Goal: Entertainment & Leisure: Browse casually

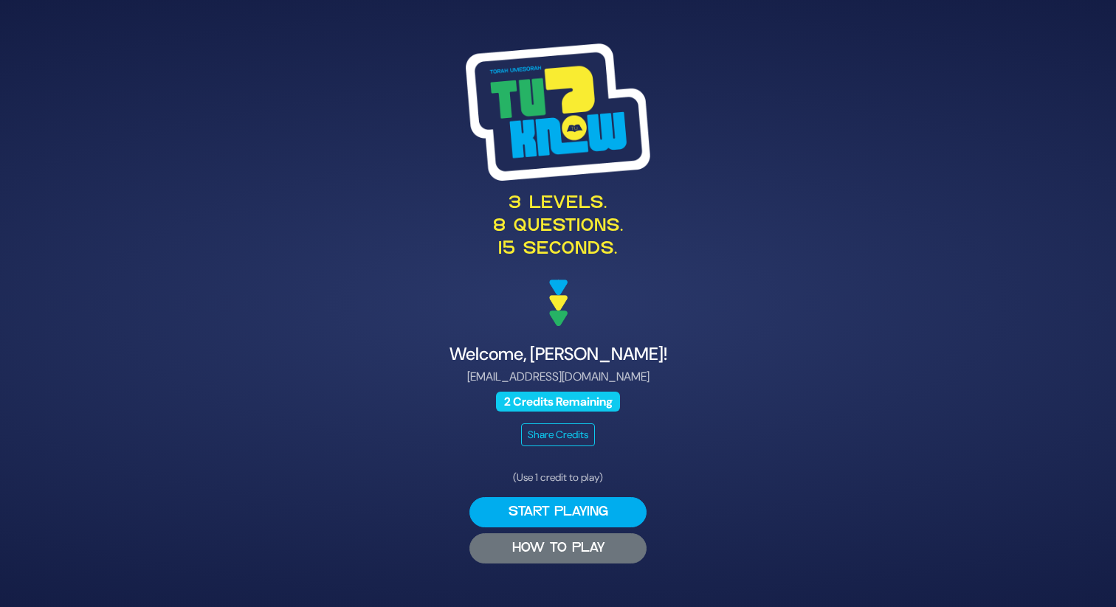
click at [549, 551] on button "HOW TO PLAY" at bounding box center [557, 548] width 177 height 30
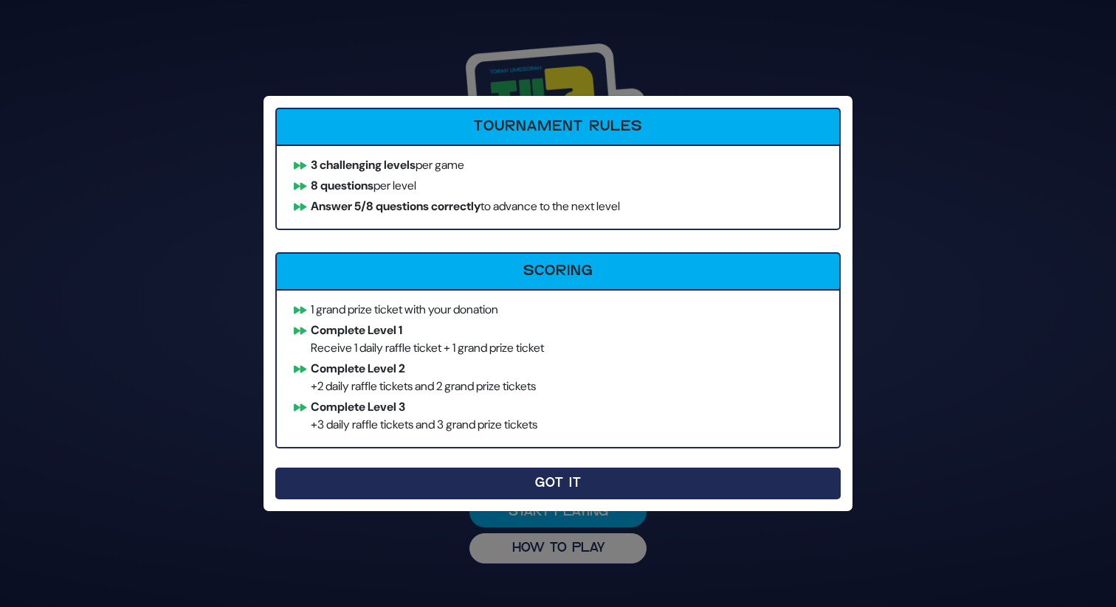
click at [565, 479] on button "Got It" at bounding box center [557, 484] width 565 height 32
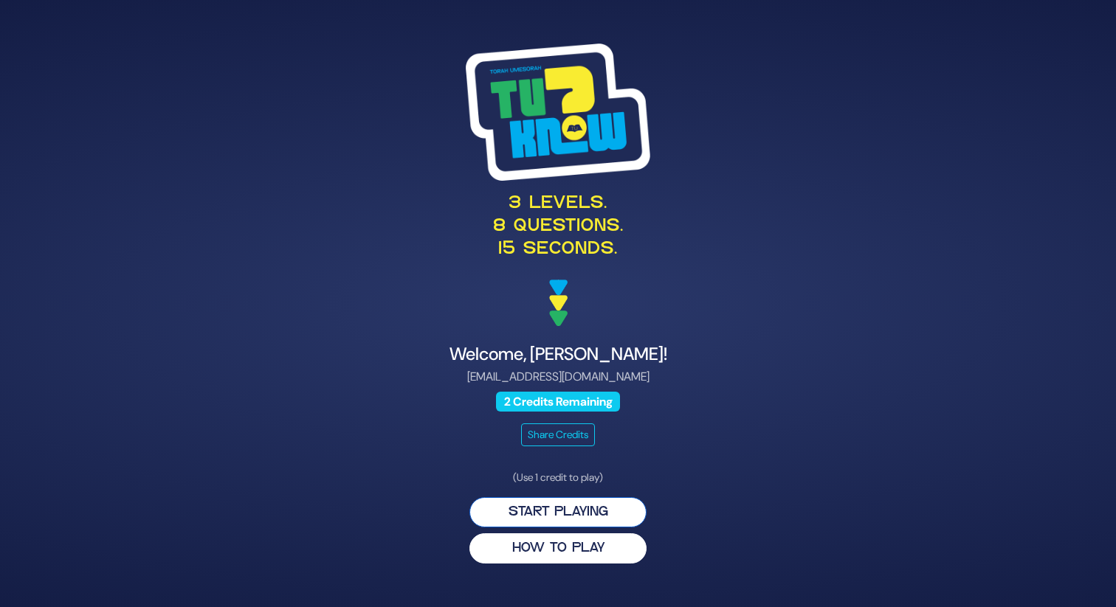
click at [569, 513] on button "Start Playing" at bounding box center [557, 512] width 177 height 30
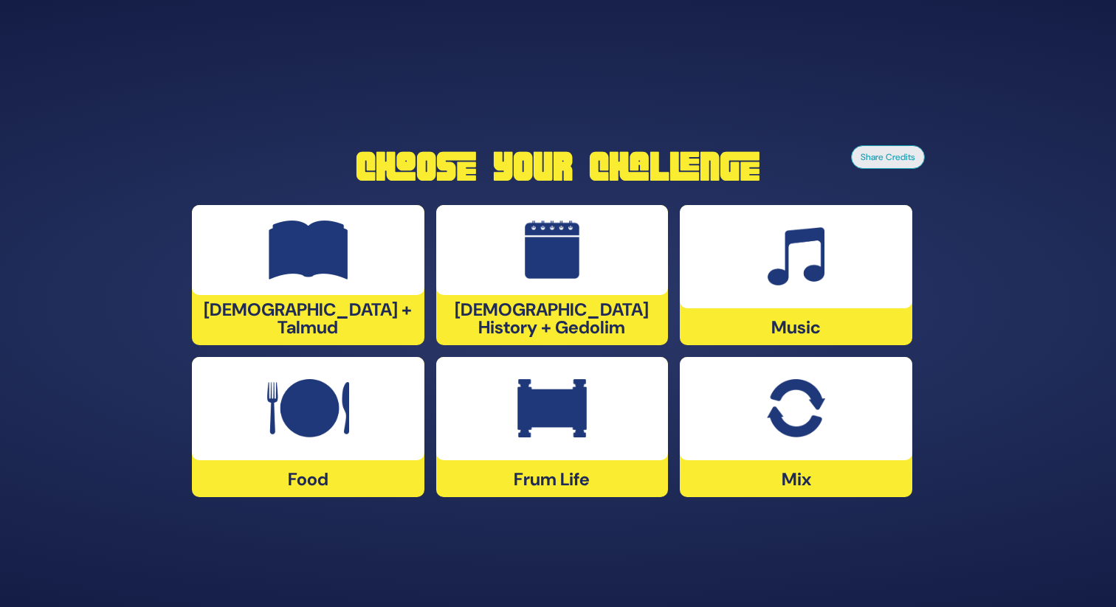
click at [827, 405] on div at bounding box center [796, 408] width 232 height 103
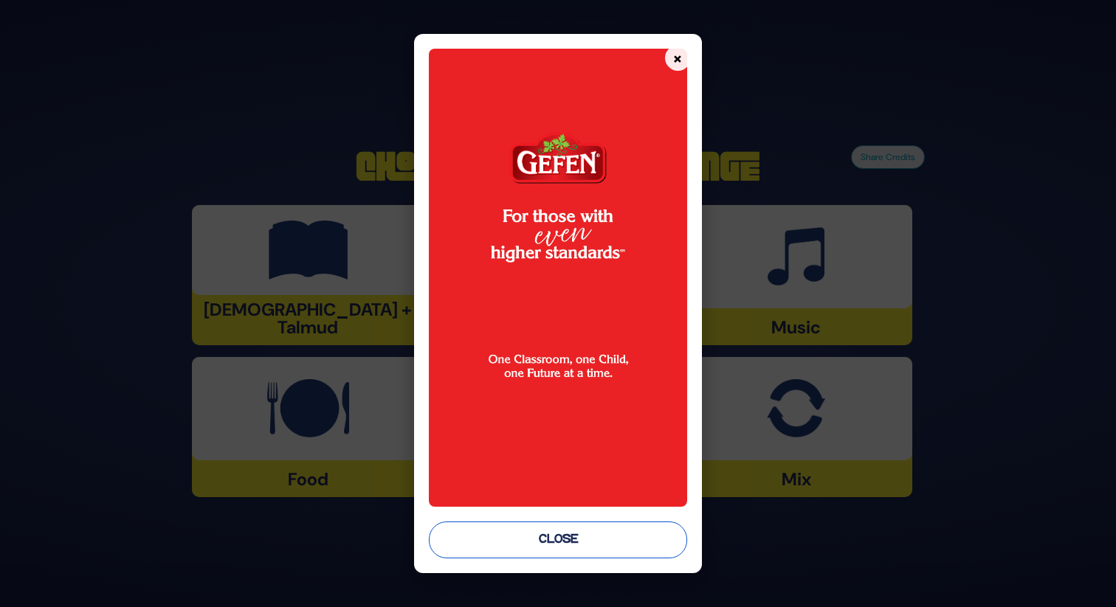
click at [591, 541] on button "Close" at bounding box center [558, 540] width 258 height 37
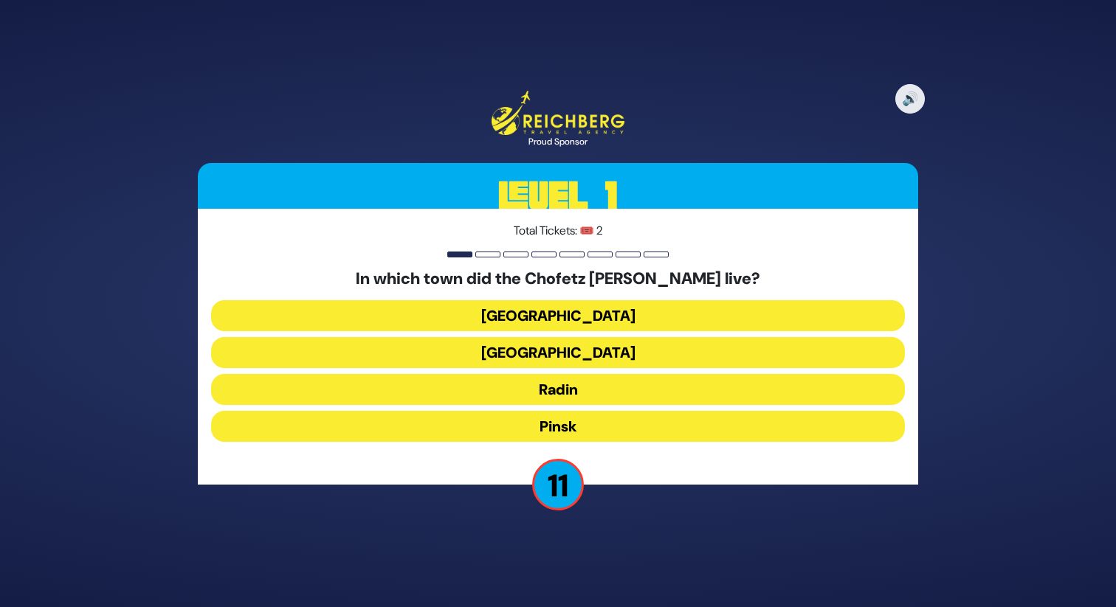
click at [600, 386] on button "Radin" at bounding box center [558, 389] width 694 height 31
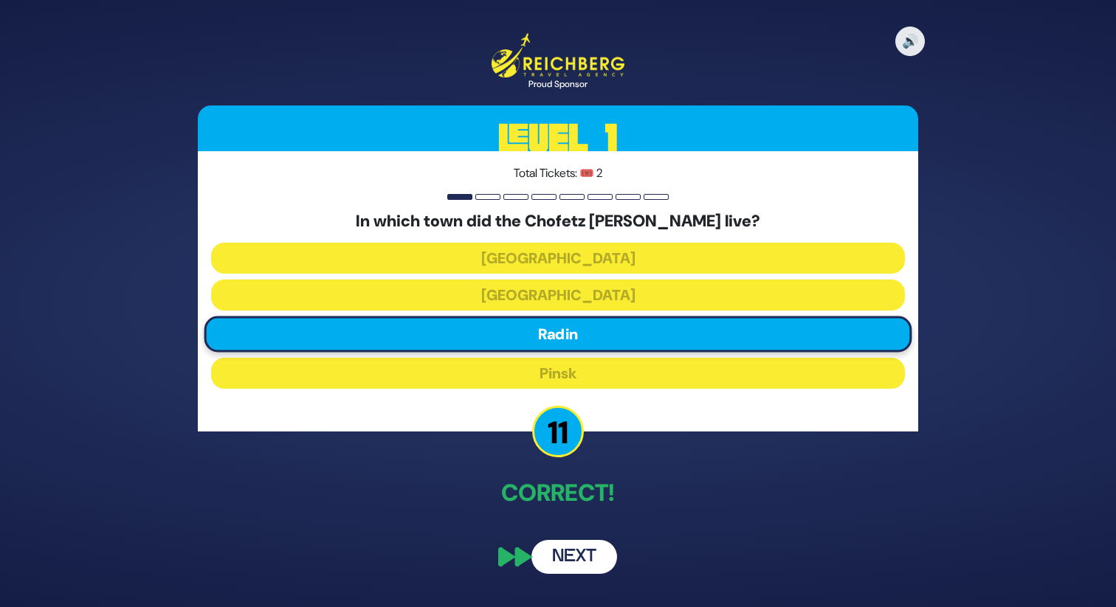
click at [570, 564] on button "Next" at bounding box center [574, 557] width 86 height 34
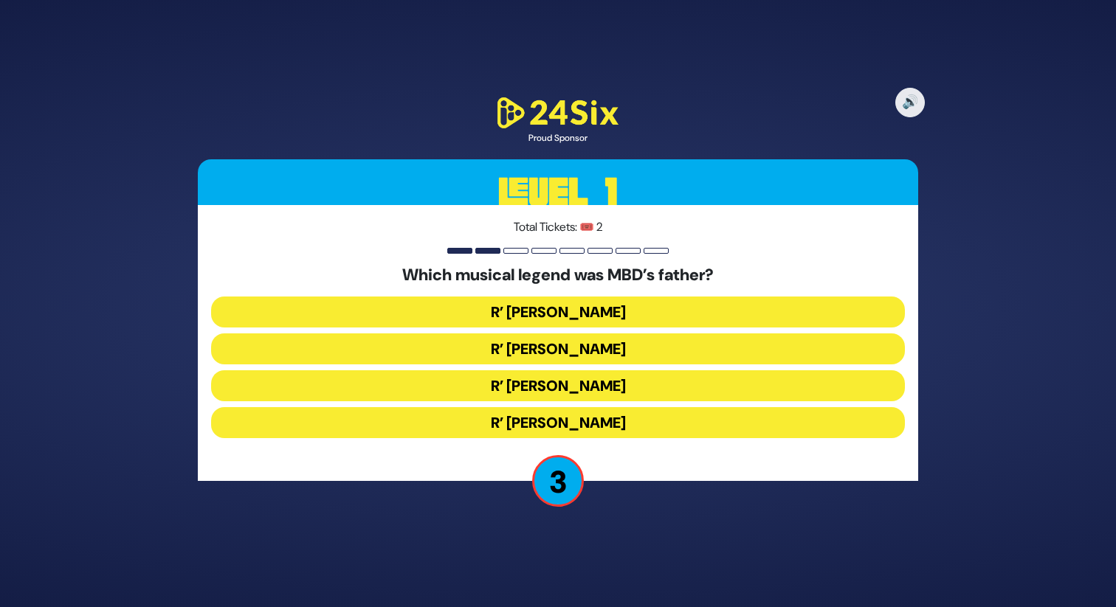
click at [567, 391] on button "R’ [PERSON_NAME]" at bounding box center [558, 385] width 694 height 31
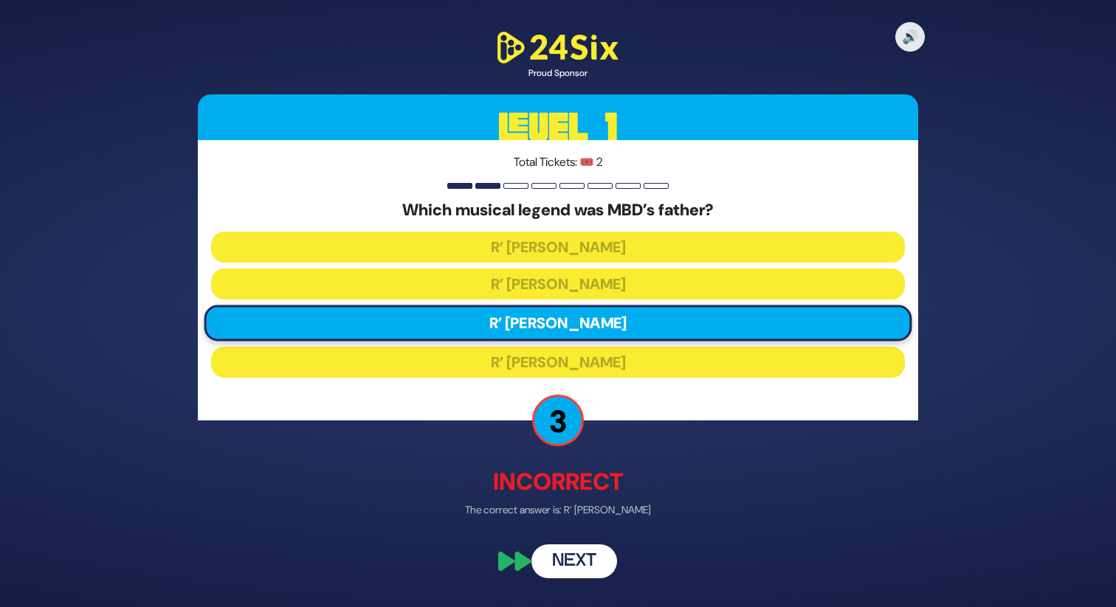
click at [574, 555] on button "Next" at bounding box center [574, 562] width 86 height 34
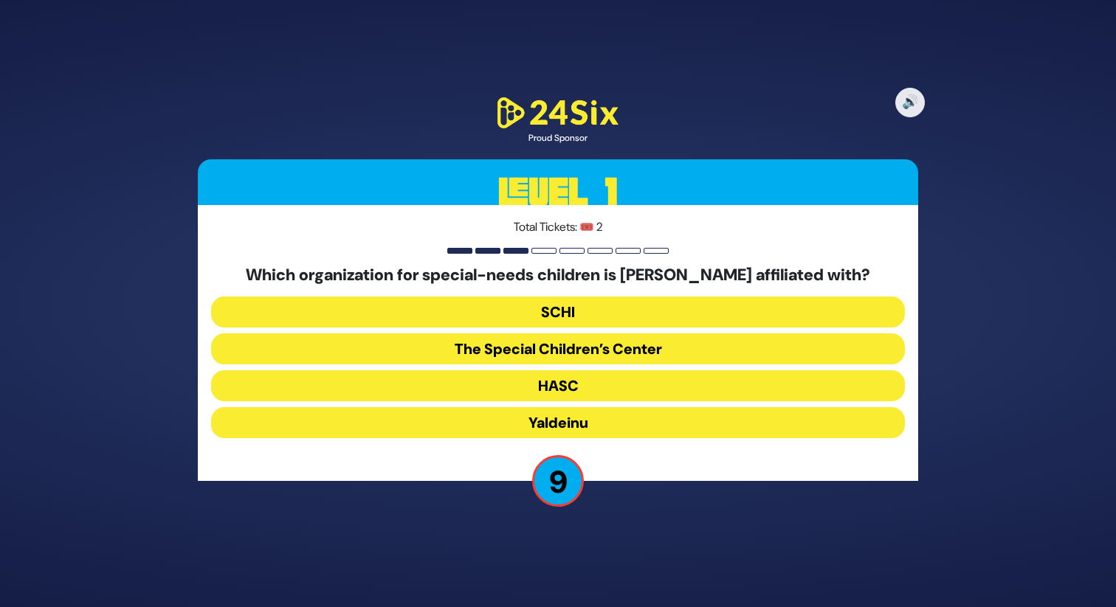
click at [593, 348] on button "The Special Children’s Center" at bounding box center [558, 349] width 694 height 31
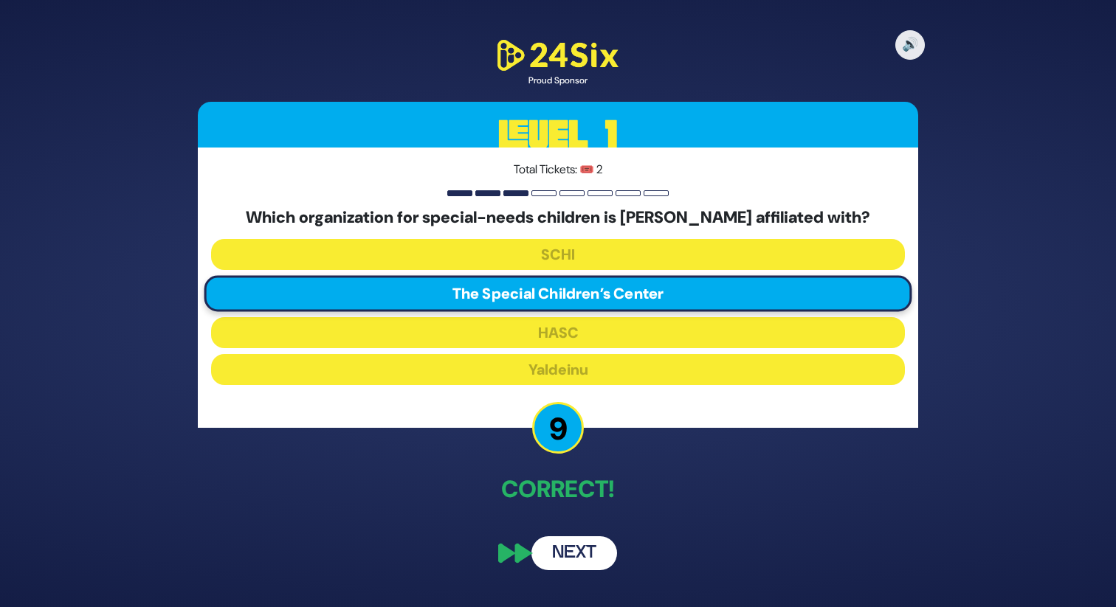
click at [590, 560] on button "Next" at bounding box center [574, 553] width 86 height 34
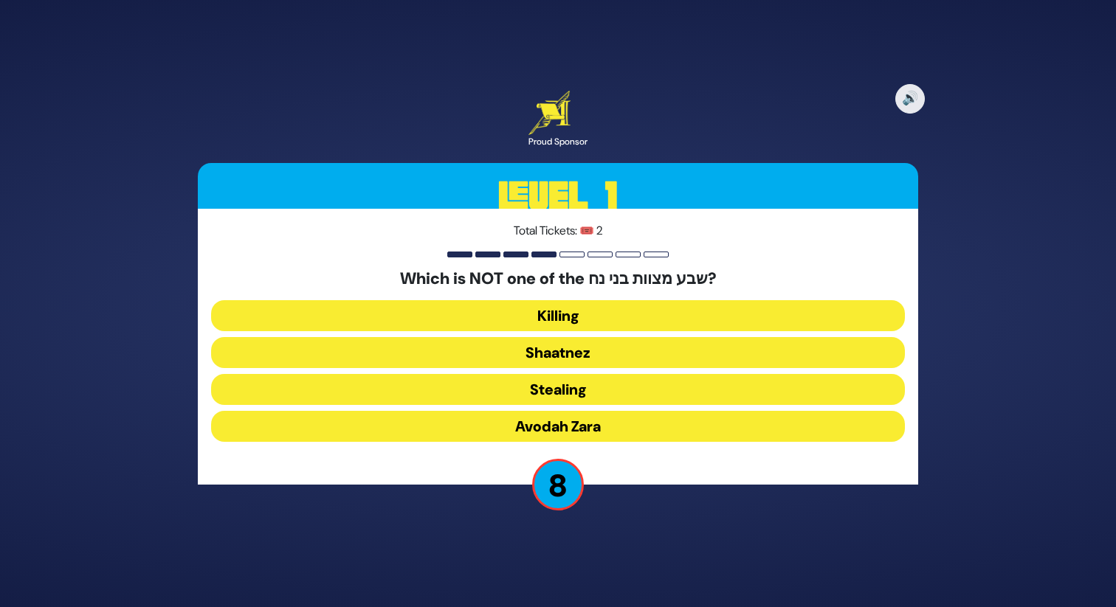
click at [614, 348] on button "Shaatnez" at bounding box center [558, 352] width 694 height 31
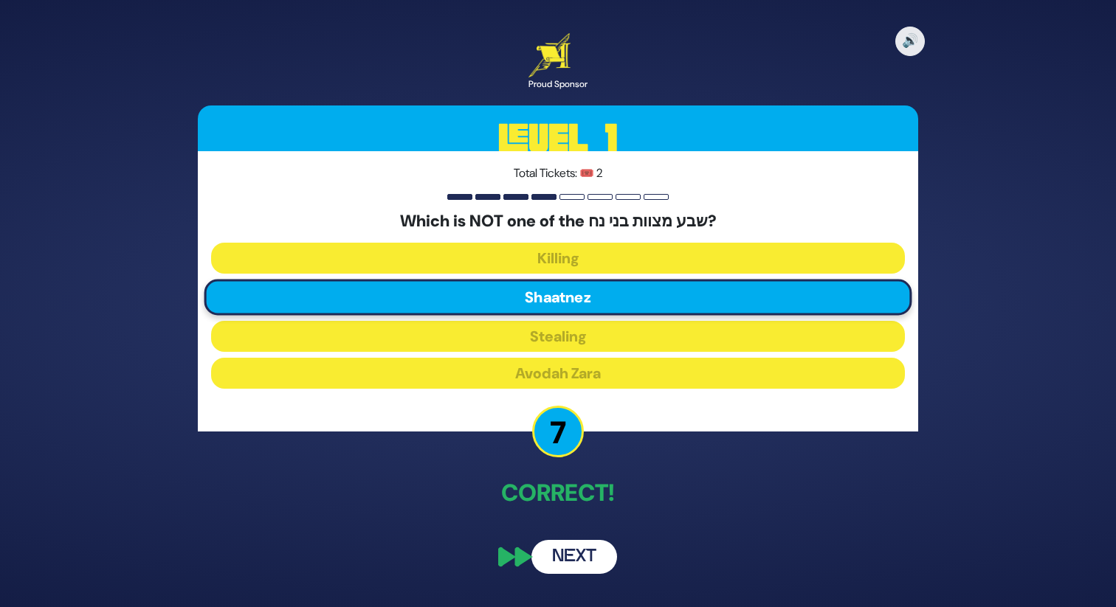
click at [567, 563] on button "Next" at bounding box center [574, 557] width 86 height 34
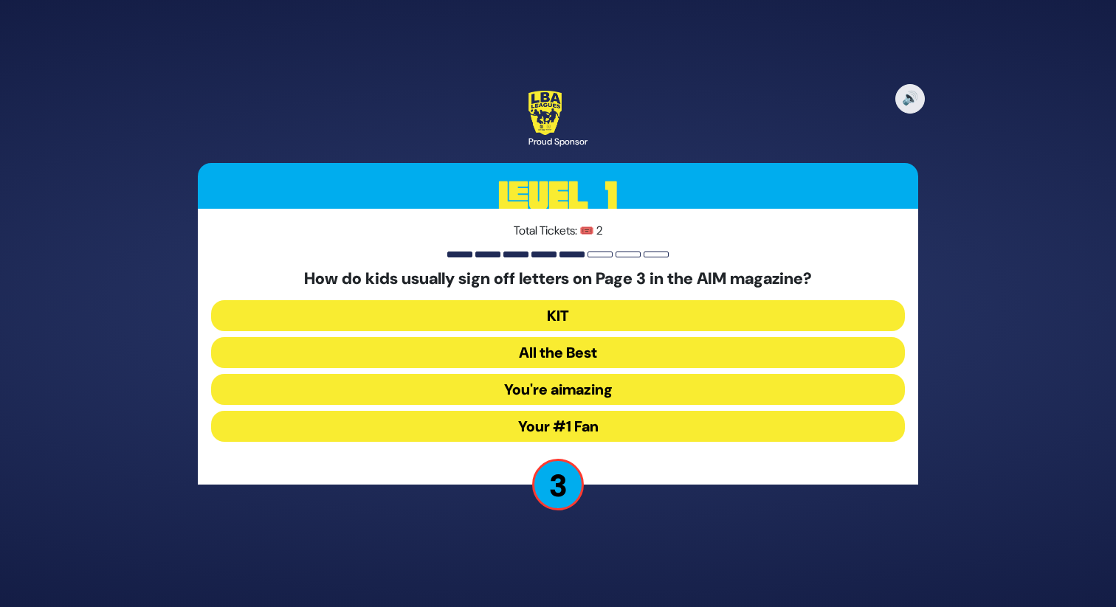
click at [609, 424] on button "Your #1 Fan" at bounding box center [558, 426] width 694 height 31
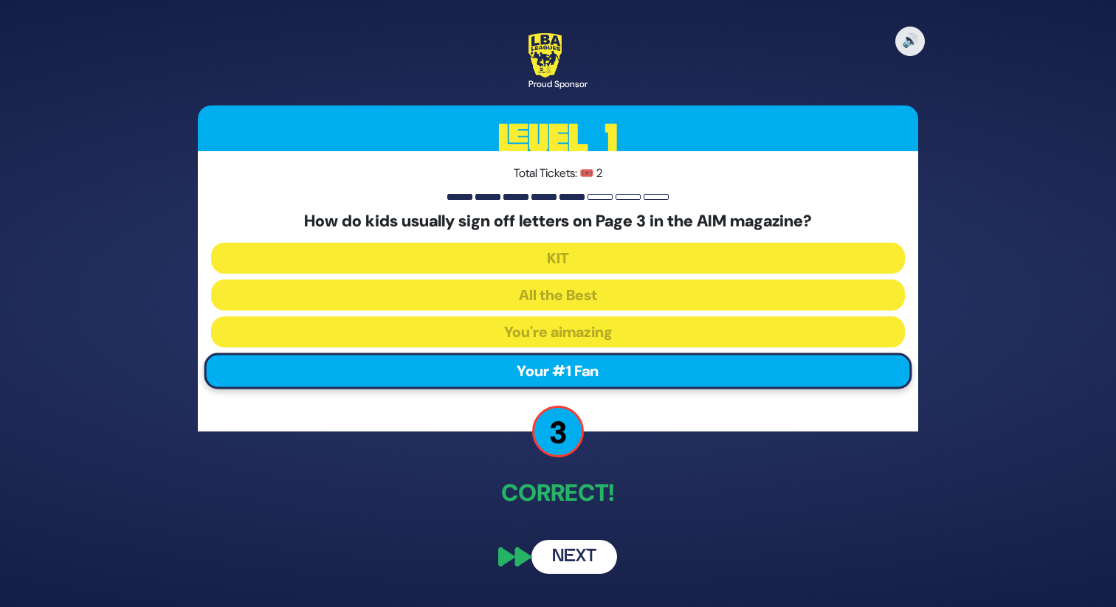
click at [557, 561] on button "Next" at bounding box center [574, 557] width 86 height 34
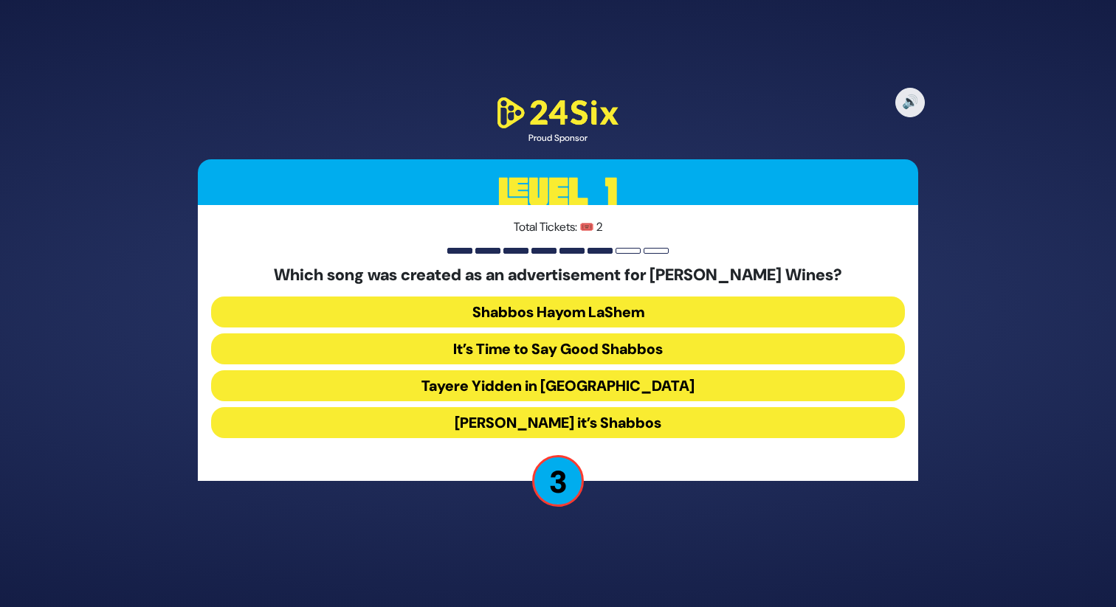
click at [667, 386] on button "Tayere Yidden in [GEOGRAPHIC_DATA]" at bounding box center [558, 385] width 694 height 31
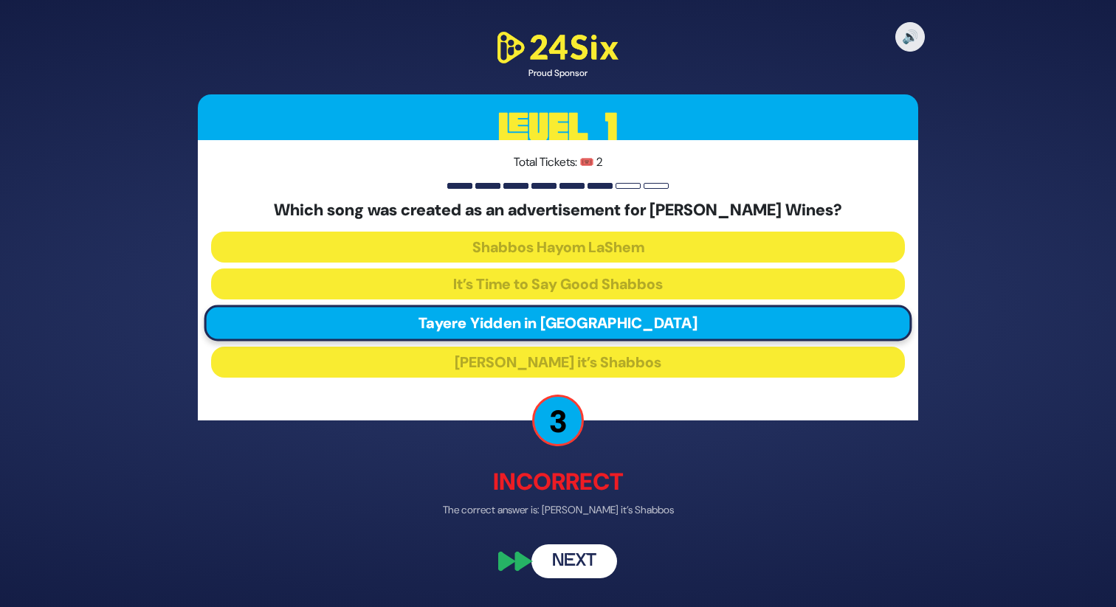
click at [593, 558] on button "Next" at bounding box center [574, 562] width 86 height 34
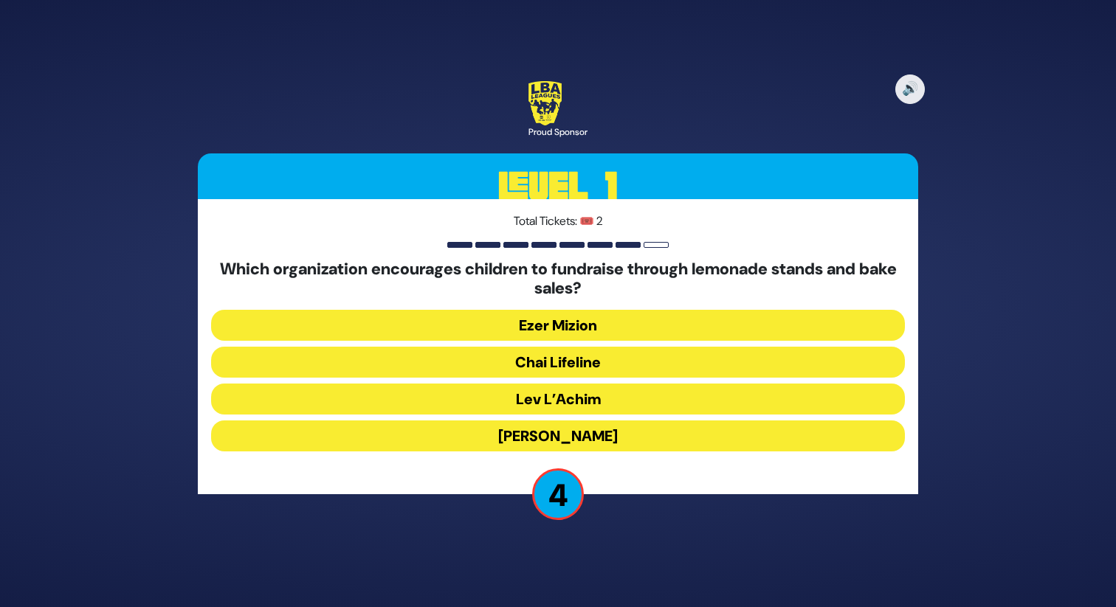
click at [638, 367] on button "Chai Lifeline" at bounding box center [558, 362] width 694 height 31
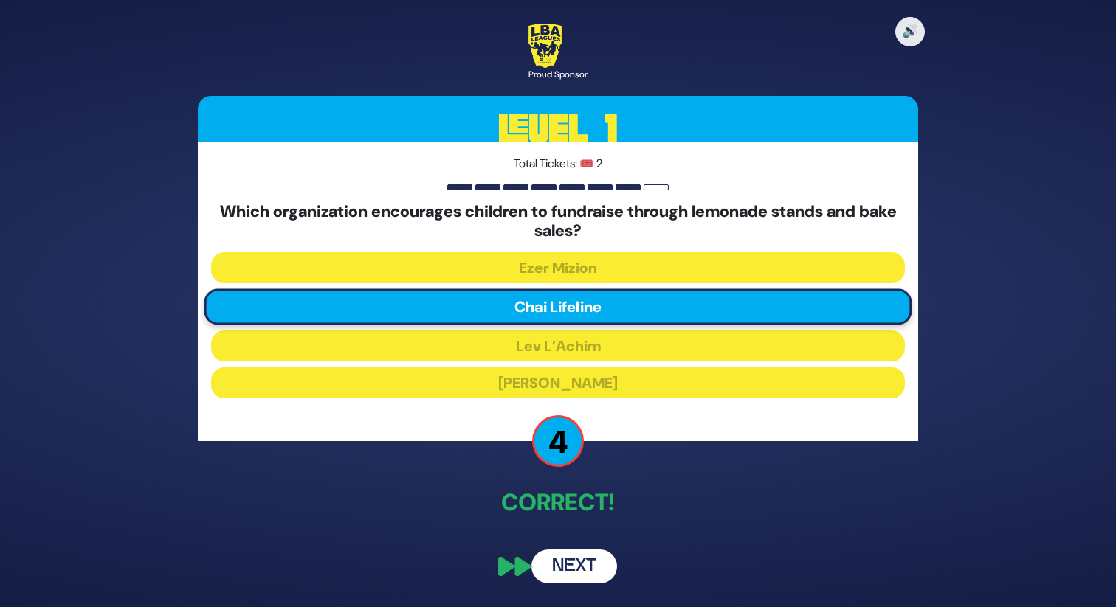
click at [597, 560] on button "Next" at bounding box center [574, 567] width 86 height 34
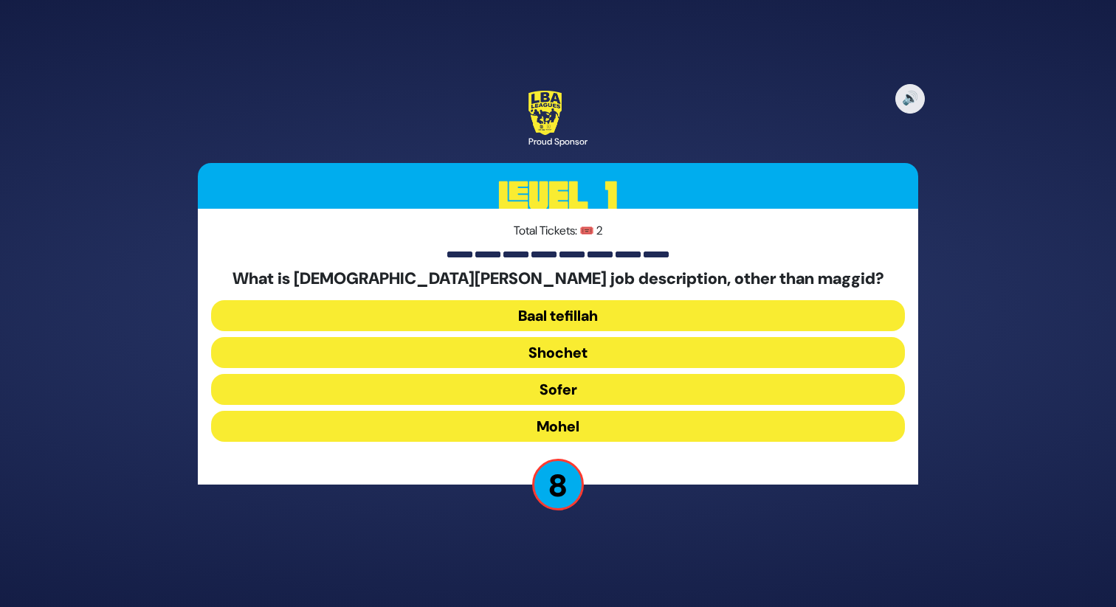
click at [597, 426] on button "Mohel" at bounding box center [558, 426] width 694 height 31
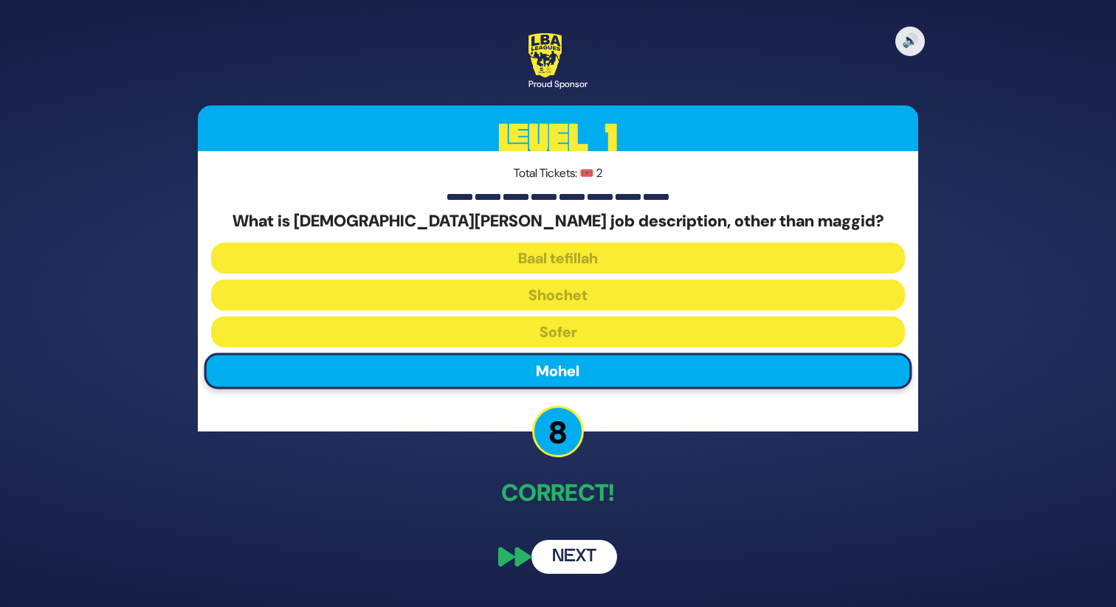
click at [570, 549] on button "Next" at bounding box center [574, 557] width 86 height 34
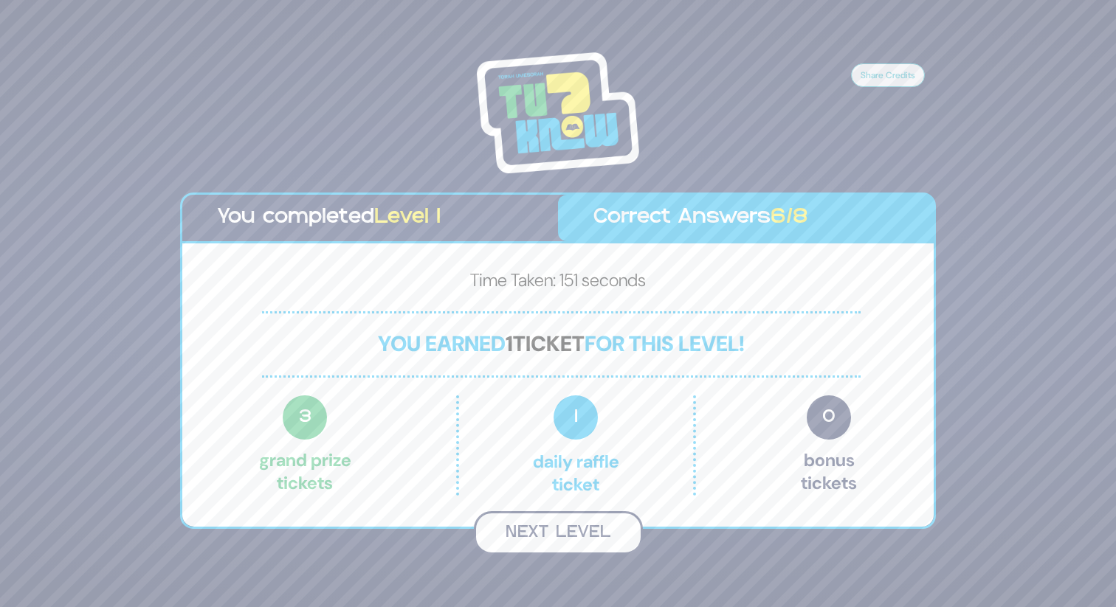
click at [589, 530] on button "Next Level" at bounding box center [558, 533] width 169 height 44
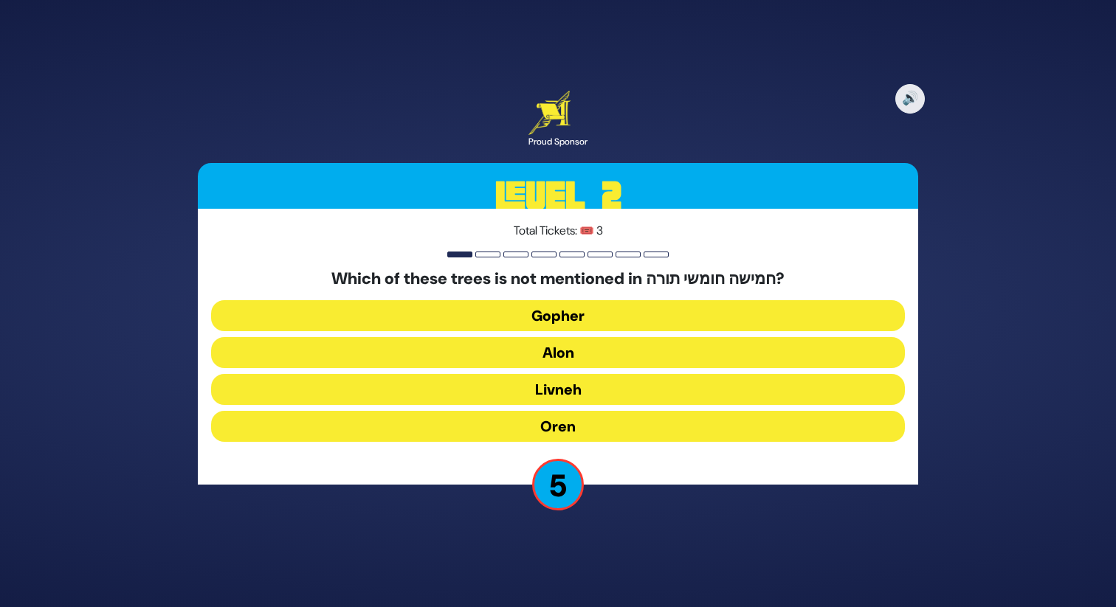
click at [607, 310] on button "Gopher" at bounding box center [558, 315] width 694 height 31
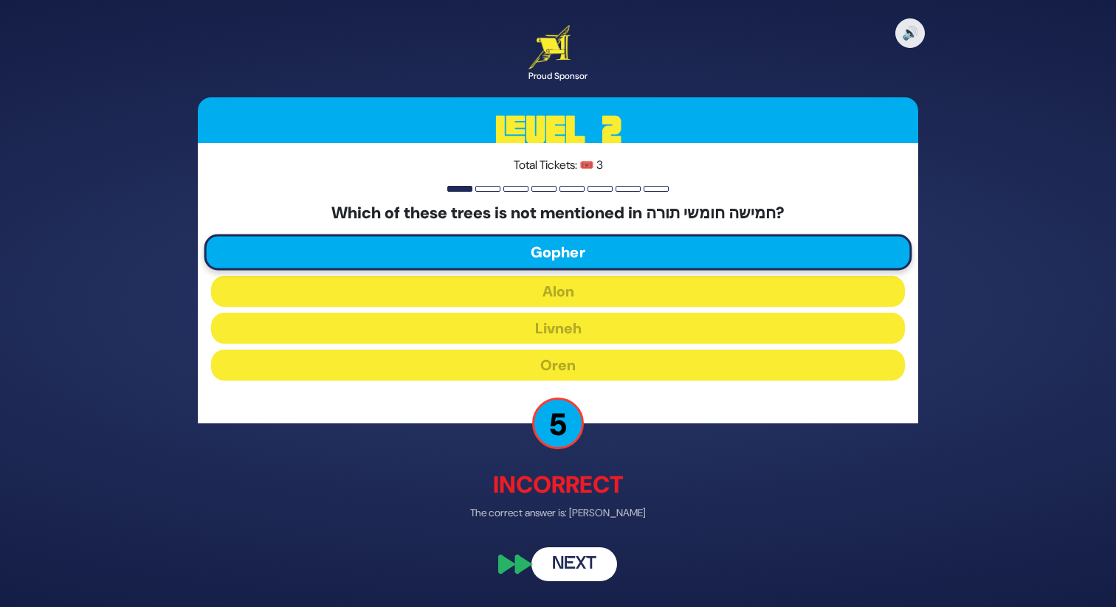
click at [578, 568] on button "Next" at bounding box center [574, 565] width 86 height 34
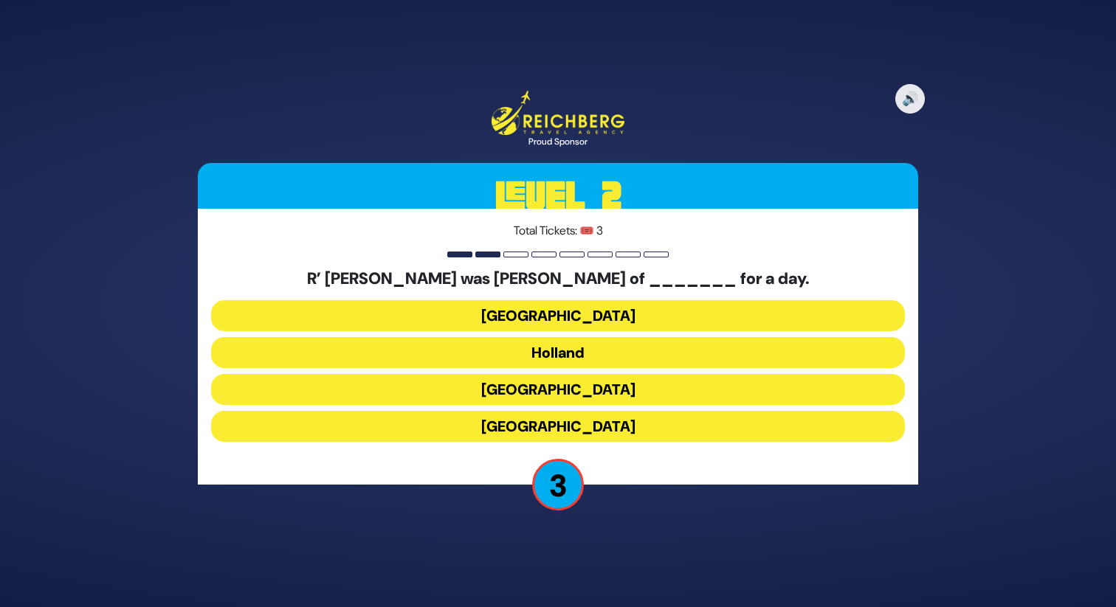
click at [627, 388] on button "[GEOGRAPHIC_DATA]" at bounding box center [558, 389] width 694 height 31
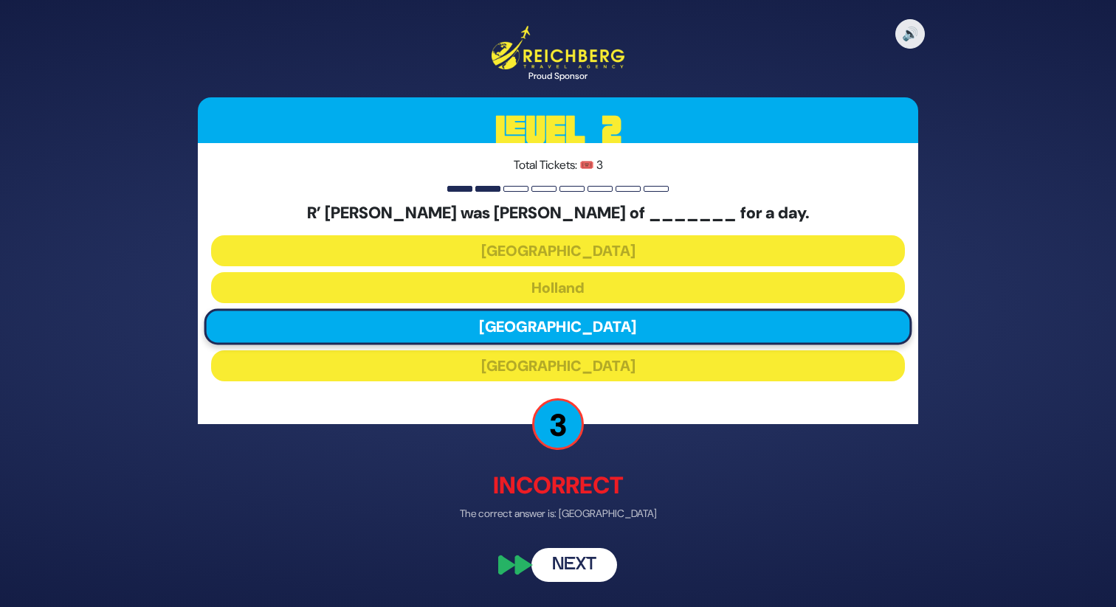
click at [567, 559] on button "Next" at bounding box center [574, 564] width 86 height 34
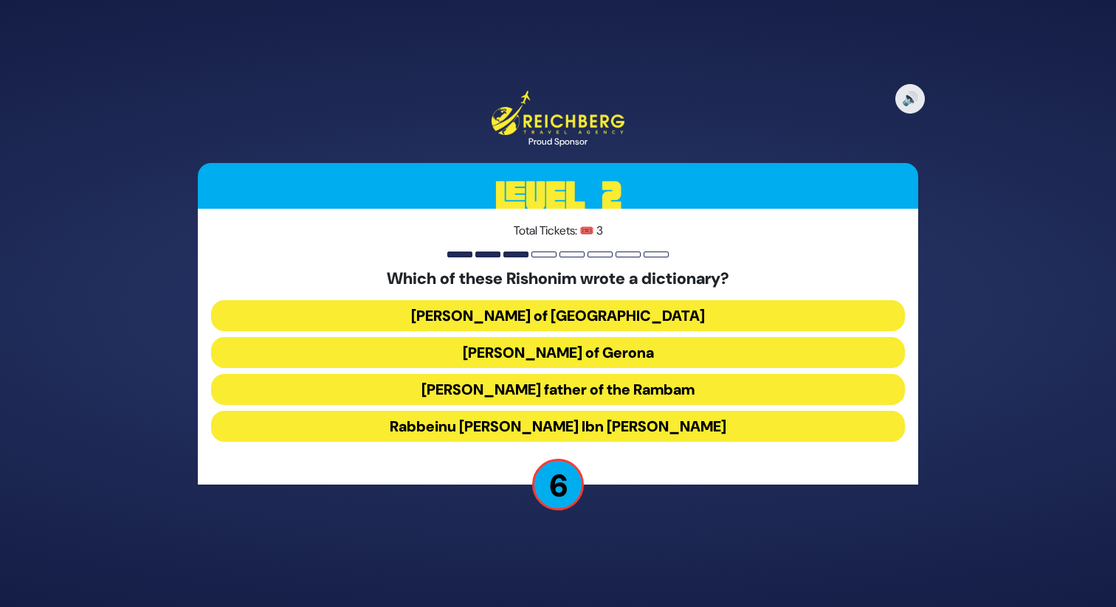
click at [636, 423] on button "Rabbeinu [PERSON_NAME] Ibn [PERSON_NAME]" at bounding box center [558, 426] width 694 height 31
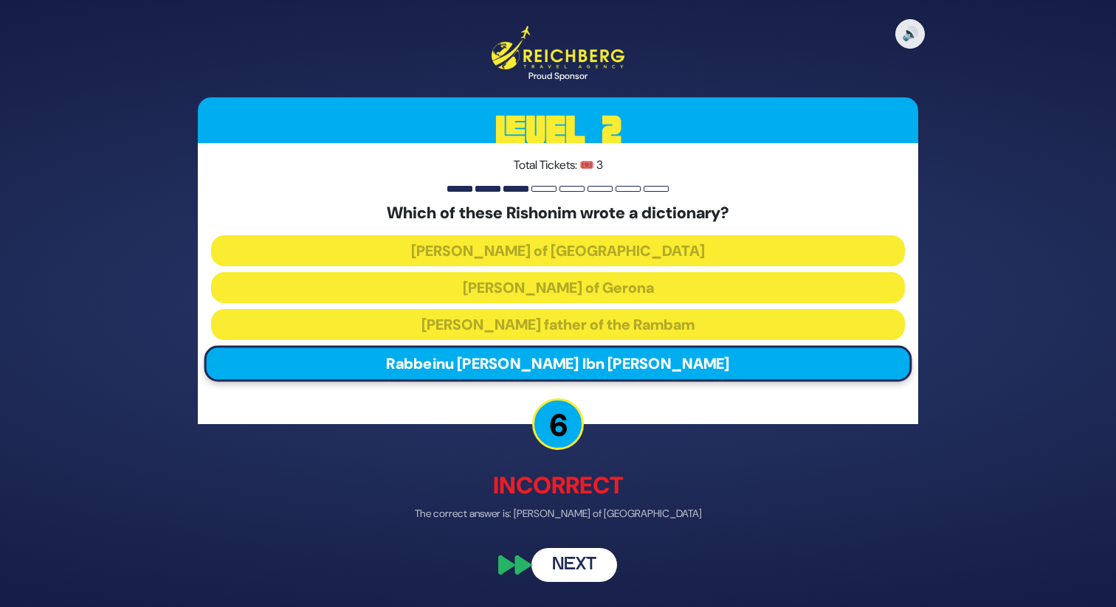
click at [595, 570] on button "Next" at bounding box center [574, 564] width 86 height 34
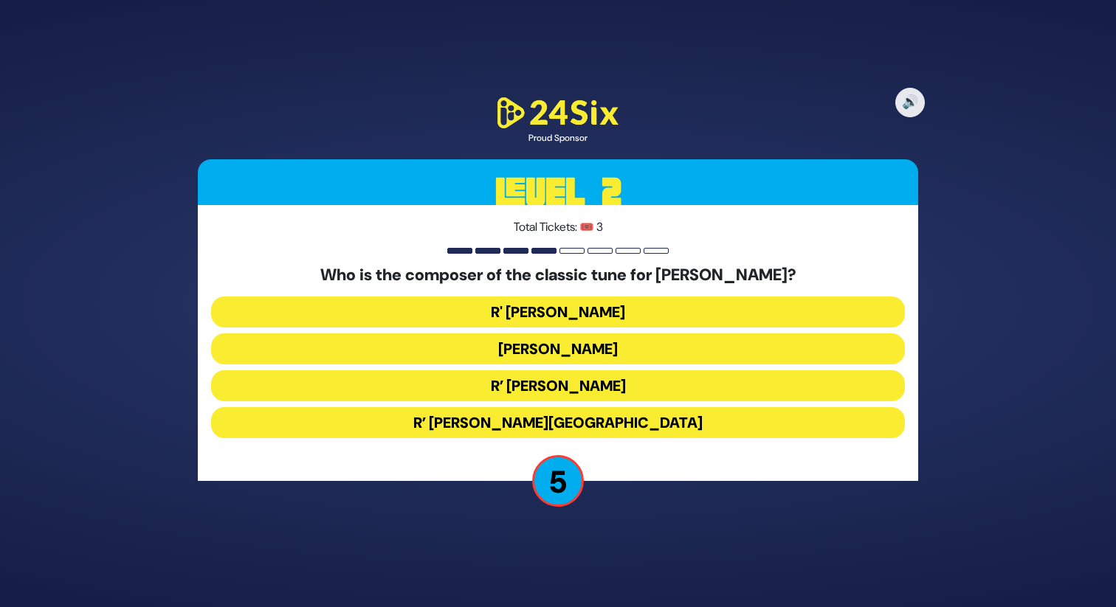
click at [608, 418] on button "R’ [PERSON_NAME][GEOGRAPHIC_DATA]" at bounding box center [558, 422] width 694 height 31
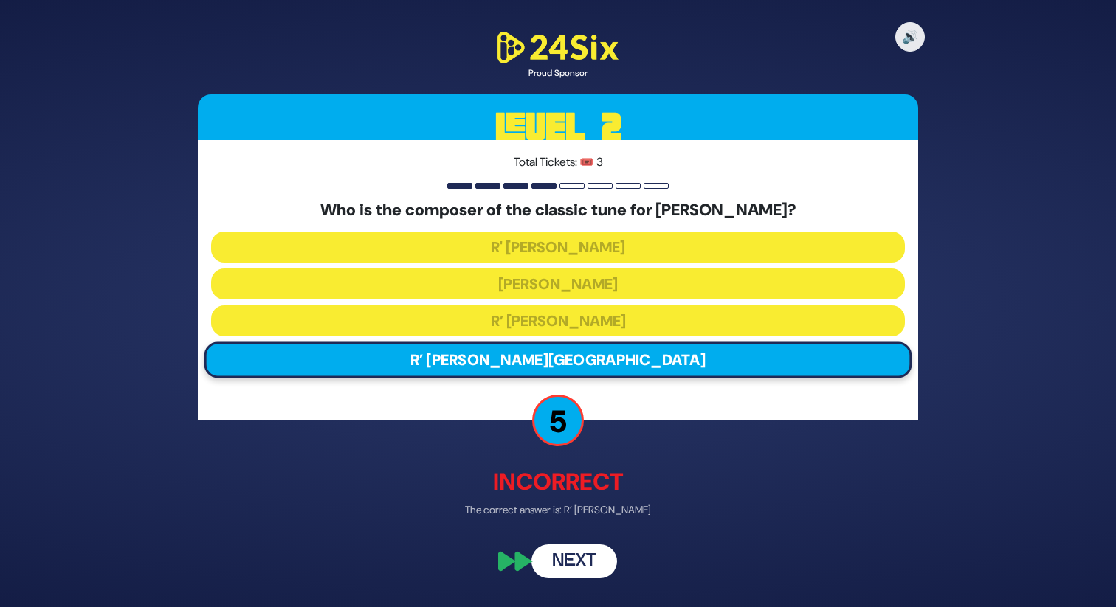
click at [575, 571] on button "Next" at bounding box center [574, 562] width 86 height 34
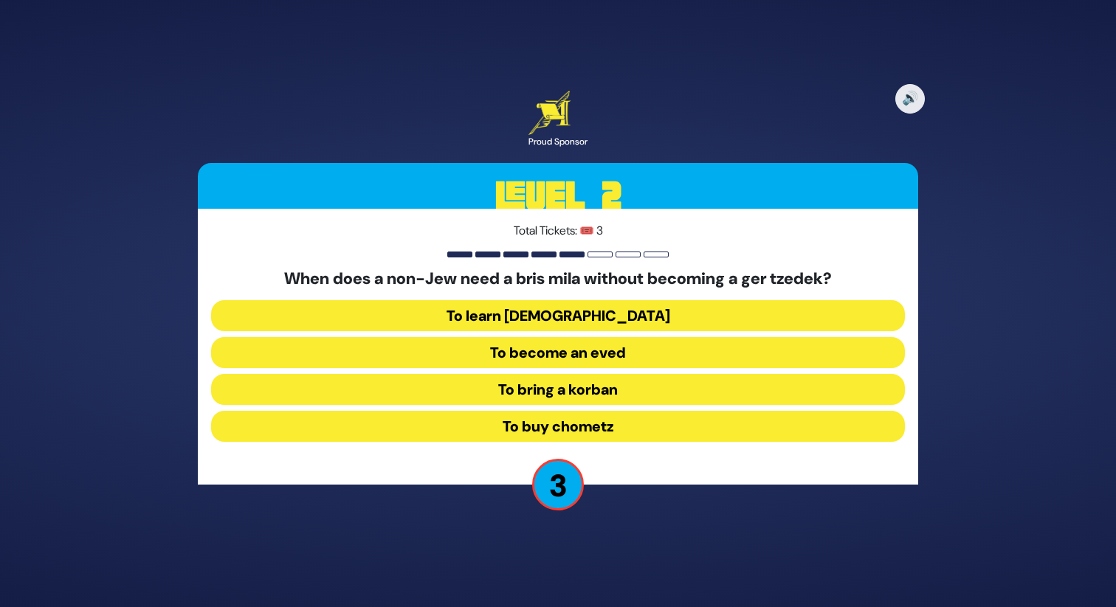
click at [614, 355] on button "To become an eved" at bounding box center [558, 352] width 694 height 31
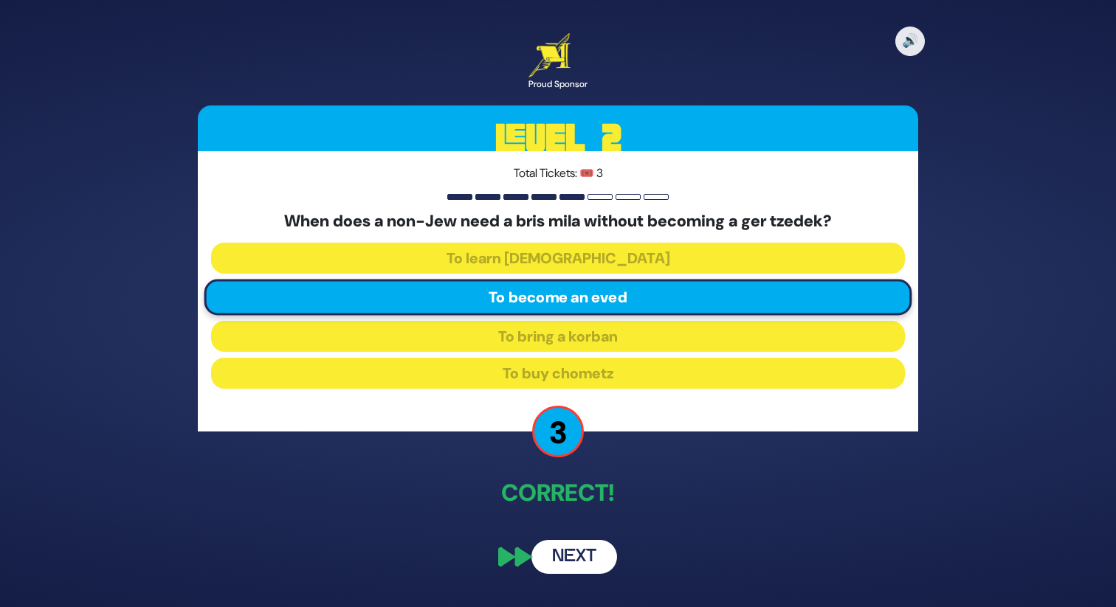
click at [593, 551] on button "Next" at bounding box center [574, 557] width 86 height 34
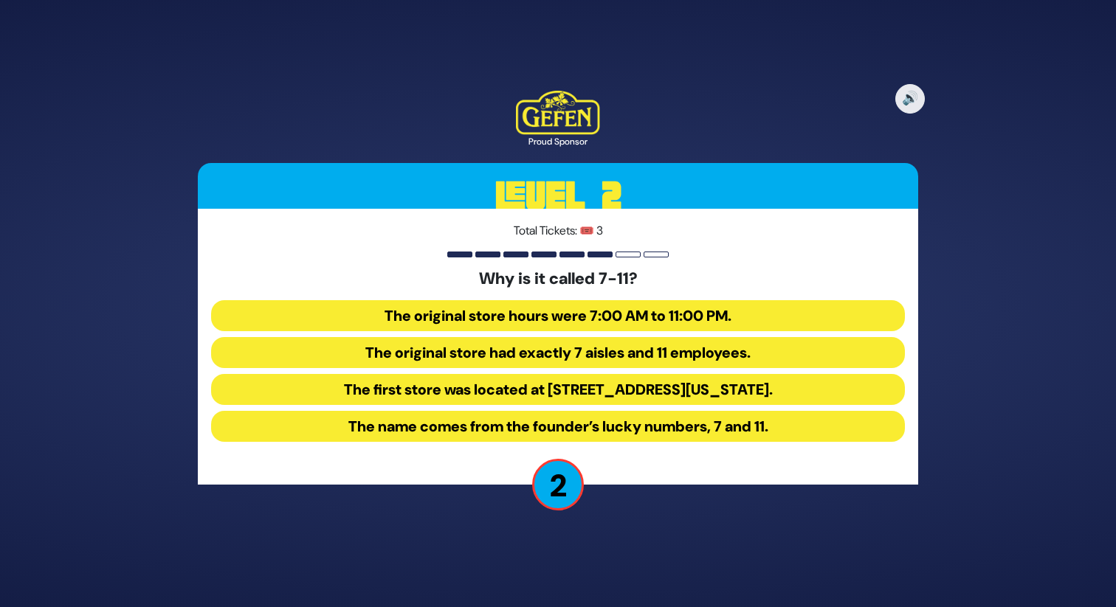
click at [639, 389] on button "The first store was located at [STREET_ADDRESS][US_STATE]." at bounding box center [558, 389] width 694 height 31
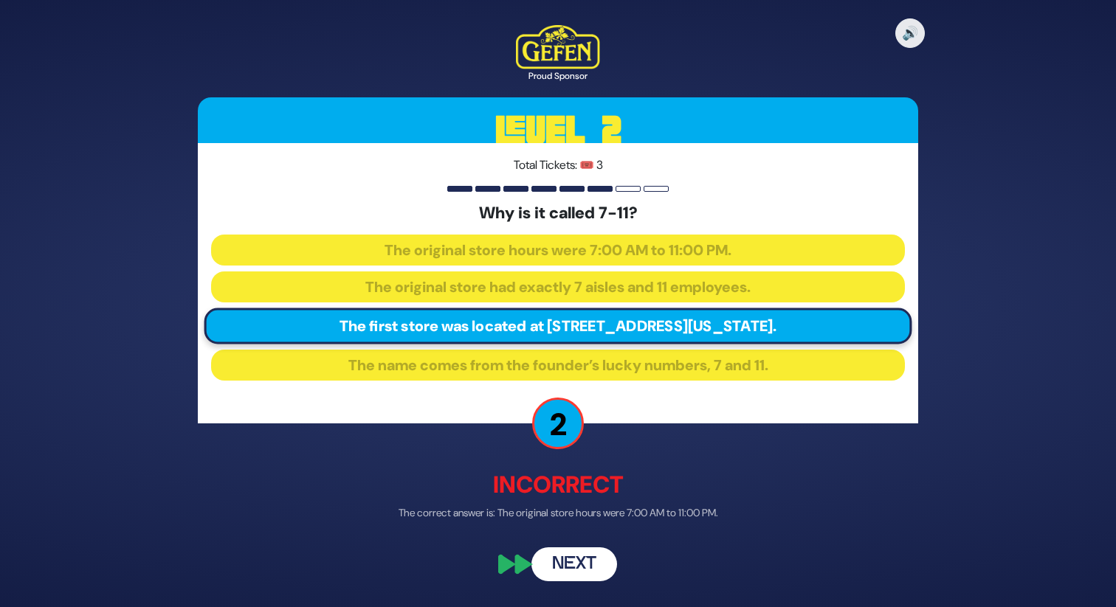
click at [590, 556] on button "Next" at bounding box center [574, 565] width 86 height 34
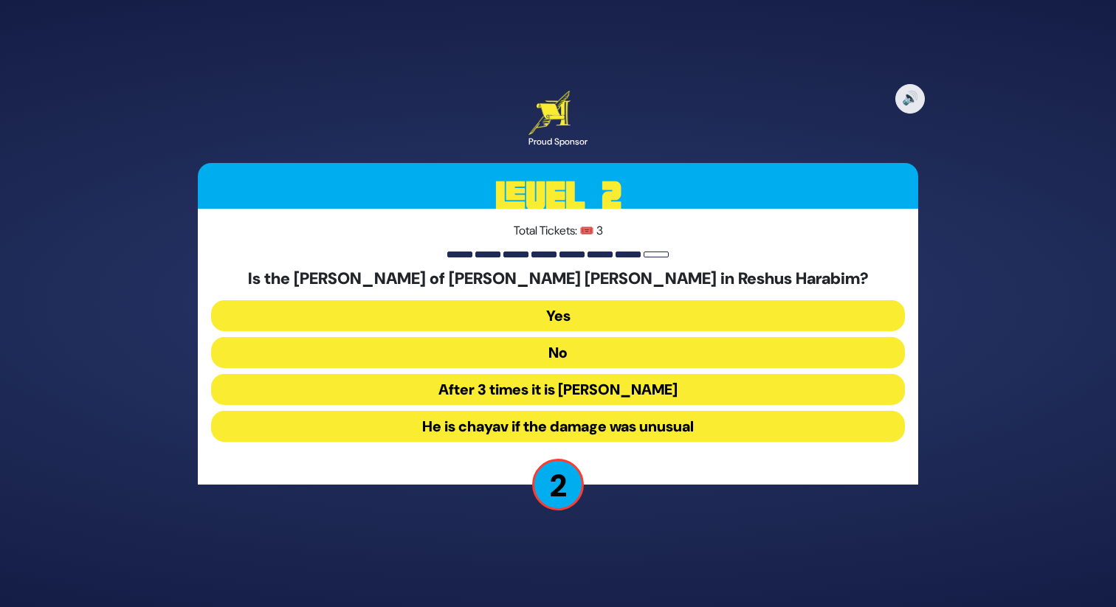
click at [604, 350] on button "No" at bounding box center [558, 352] width 694 height 31
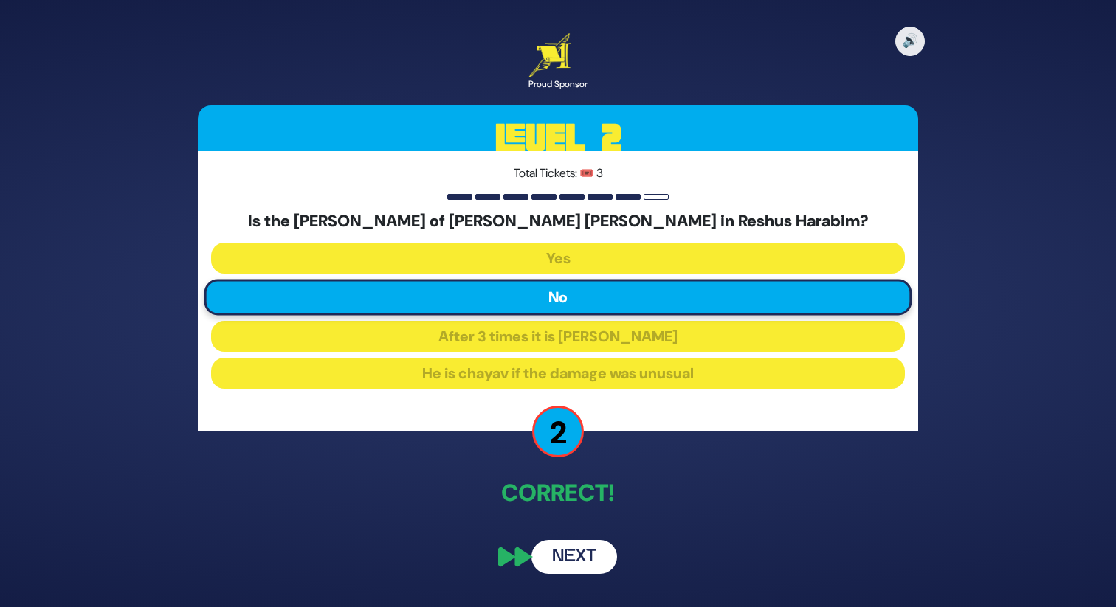
click at [581, 559] on button "Next" at bounding box center [574, 557] width 86 height 34
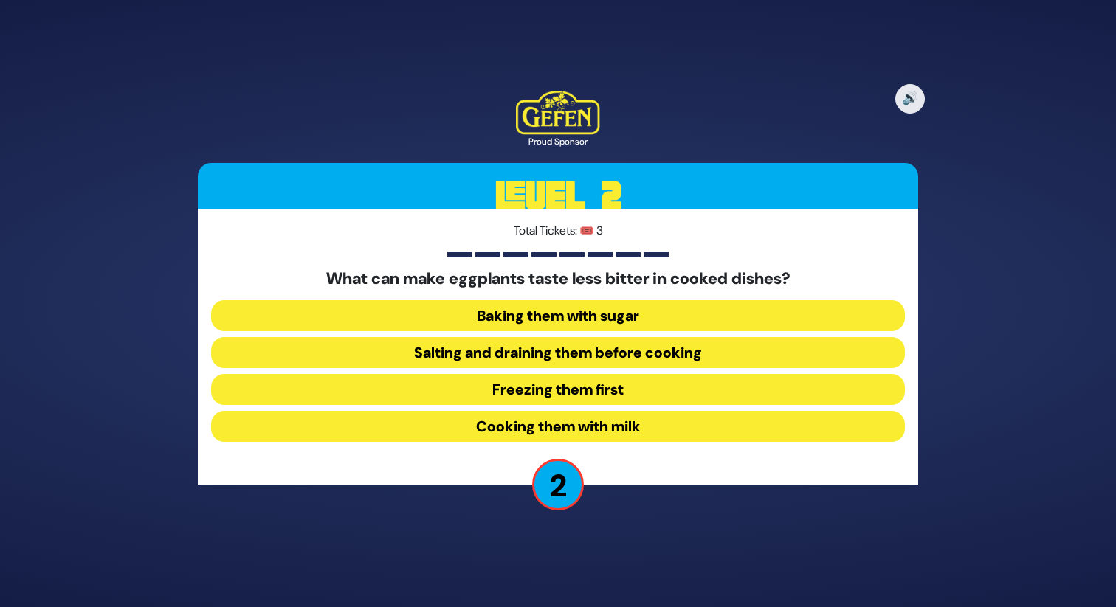
click at [639, 350] on button "Salting and draining them before cooking" at bounding box center [558, 352] width 694 height 31
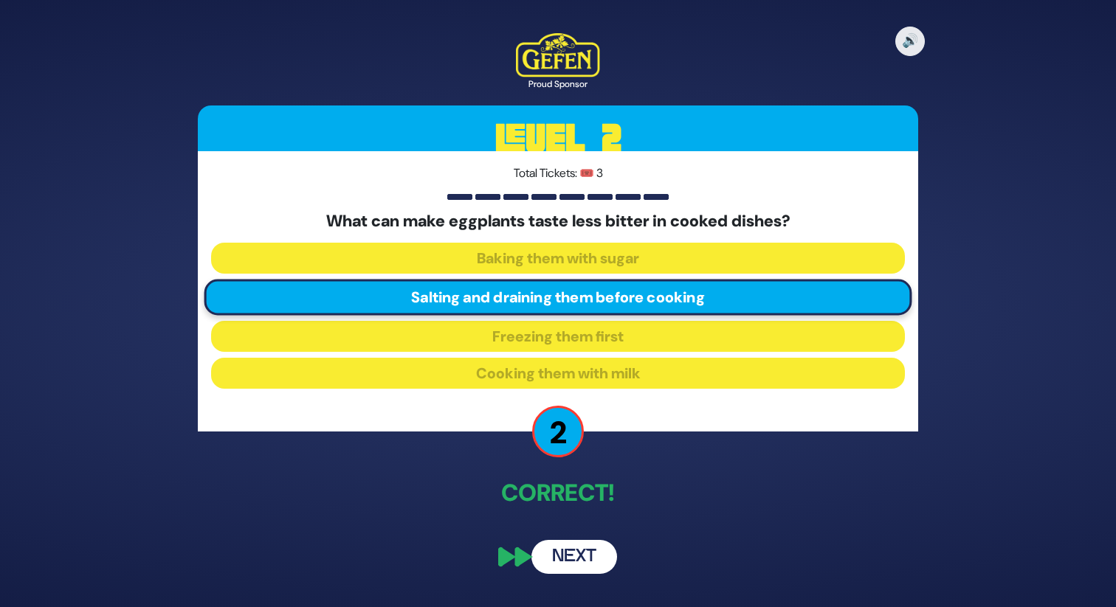
click at [584, 546] on button "Next" at bounding box center [574, 557] width 86 height 34
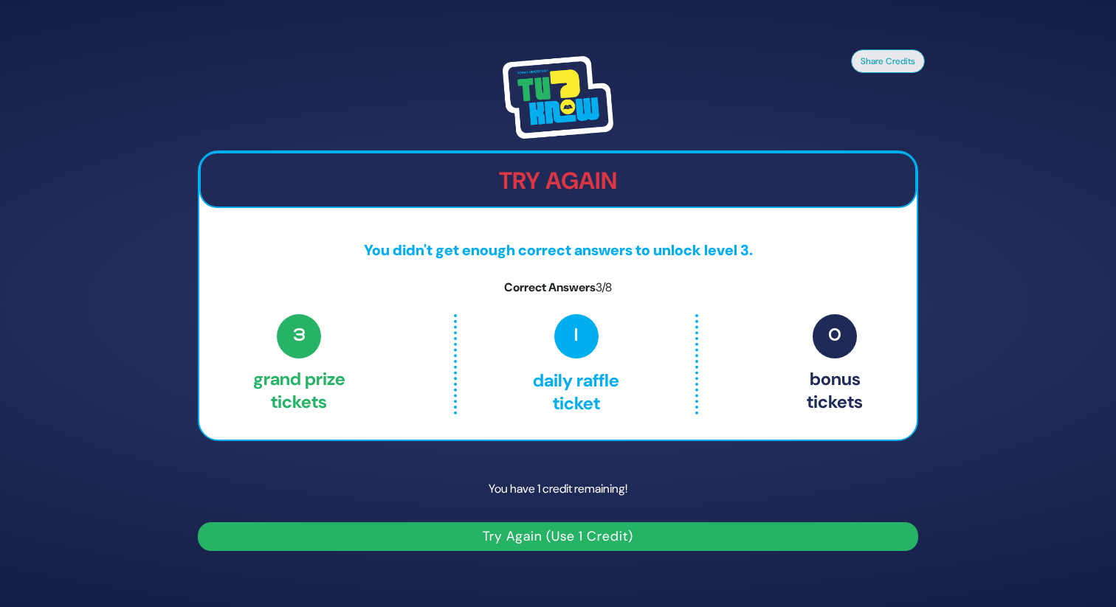
click at [603, 545] on button "Try Again (Use 1 Credit)" at bounding box center [558, 536] width 720 height 29
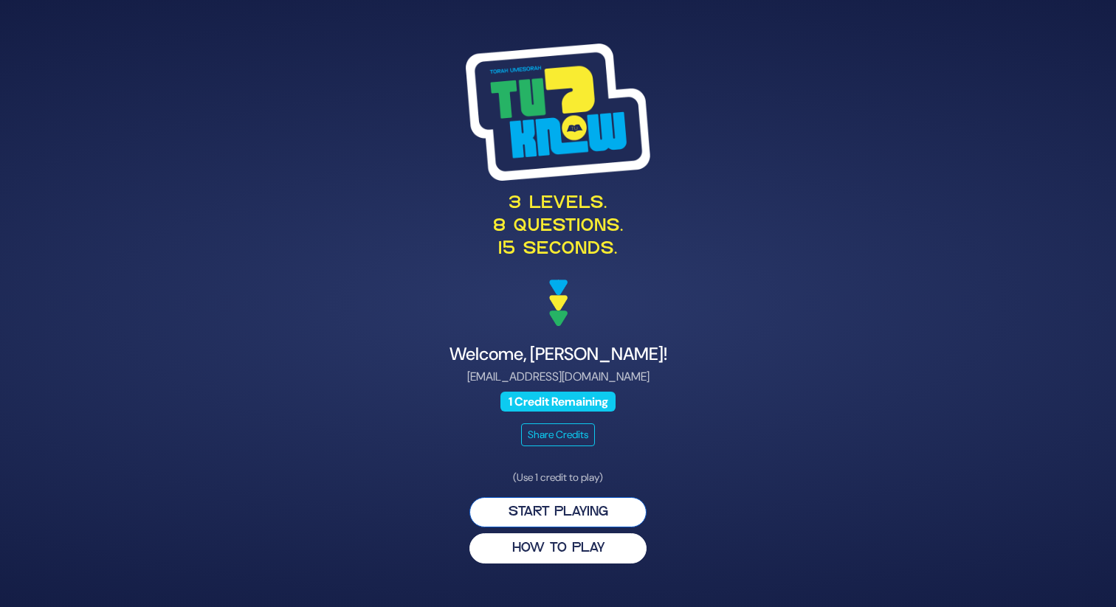
click at [605, 512] on button "Start Playing" at bounding box center [557, 512] width 177 height 30
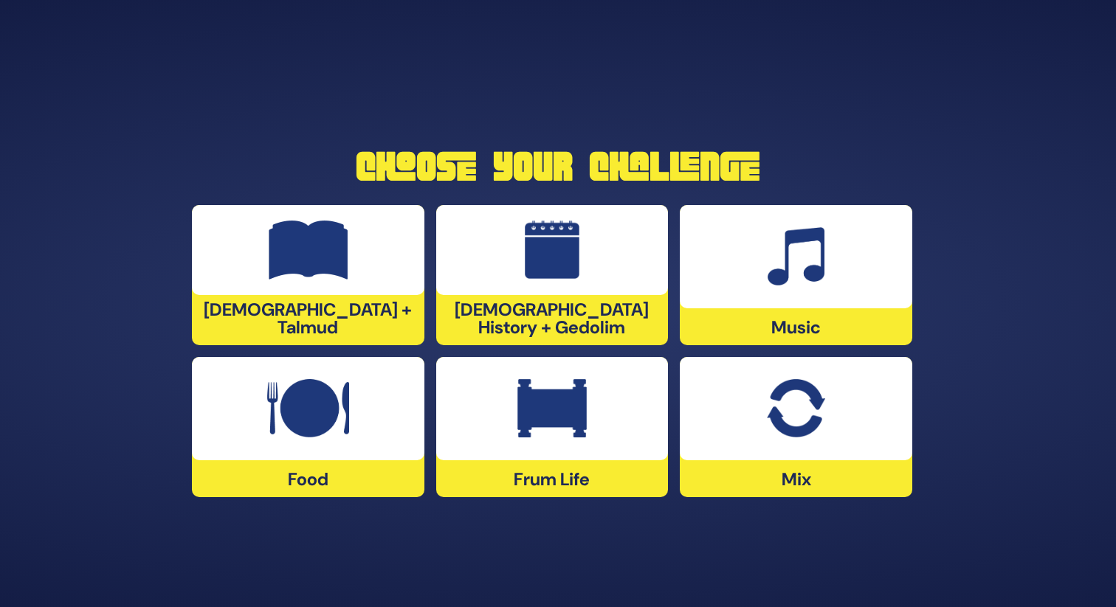
click at [747, 448] on div at bounding box center [796, 408] width 232 height 103
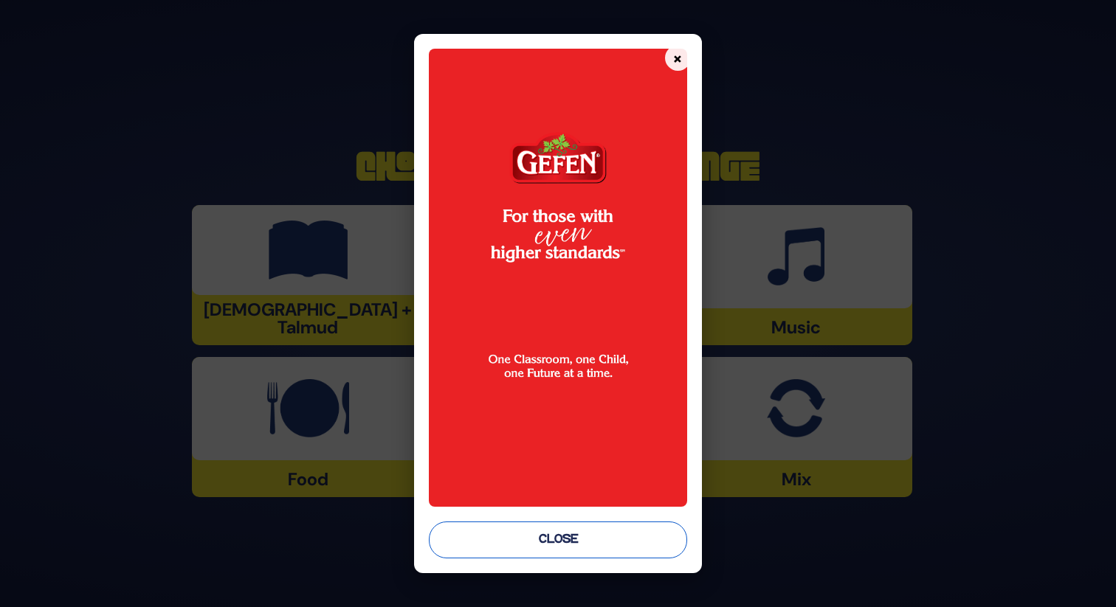
click at [643, 547] on button "Close" at bounding box center [558, 540] width 258 height 37
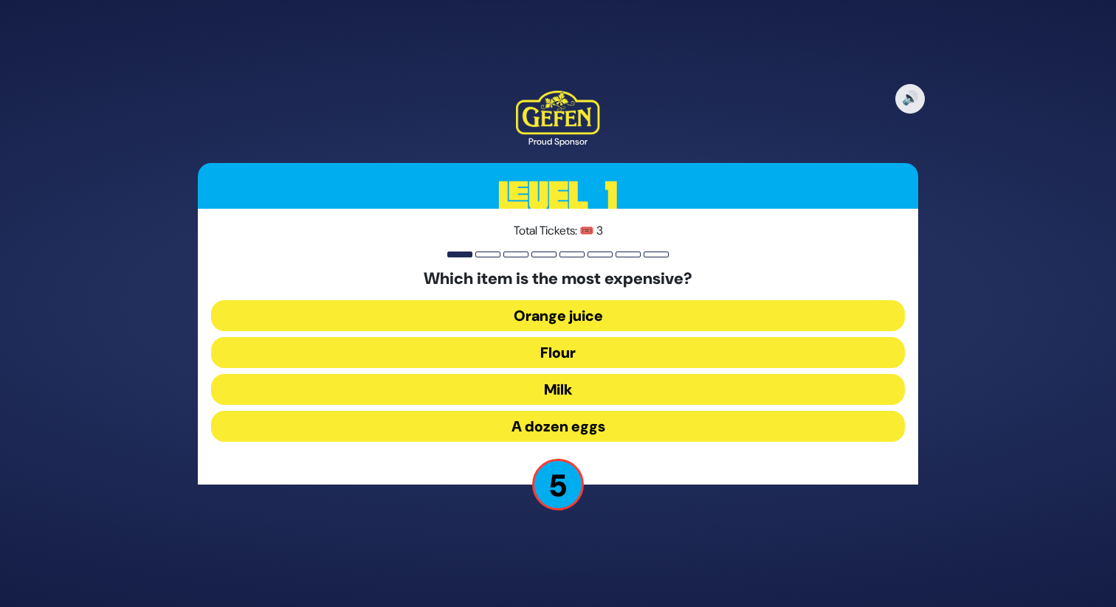
click at [595, 426] on button "A dozen eggs" at bounding box center [558, 426] width 694 height 31
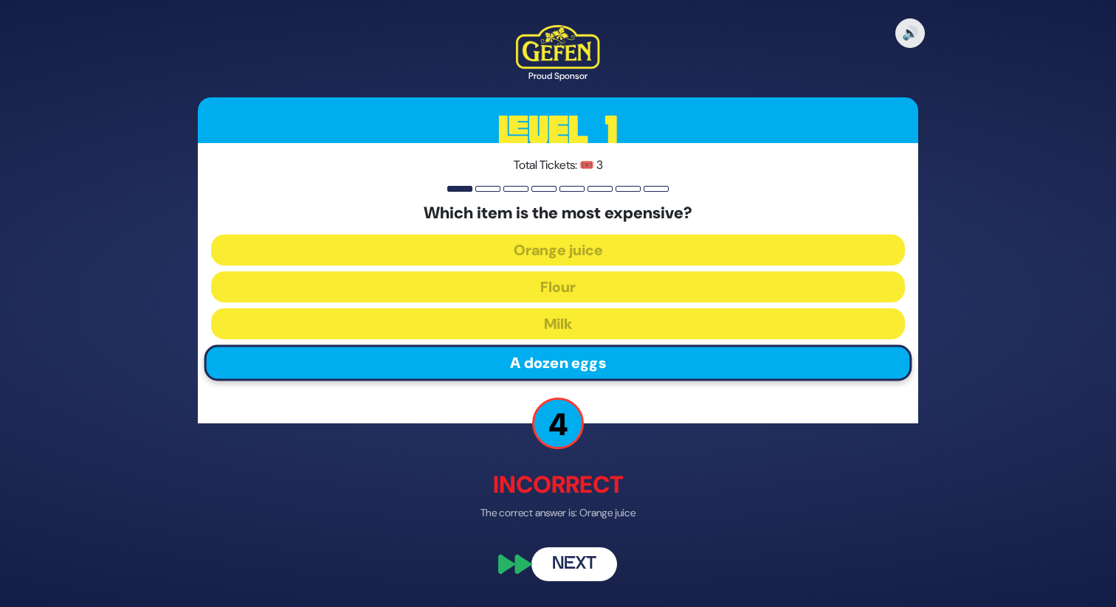
click at [597, 559] on button "Next" at bounding box center [574, 565] width 86 height 34
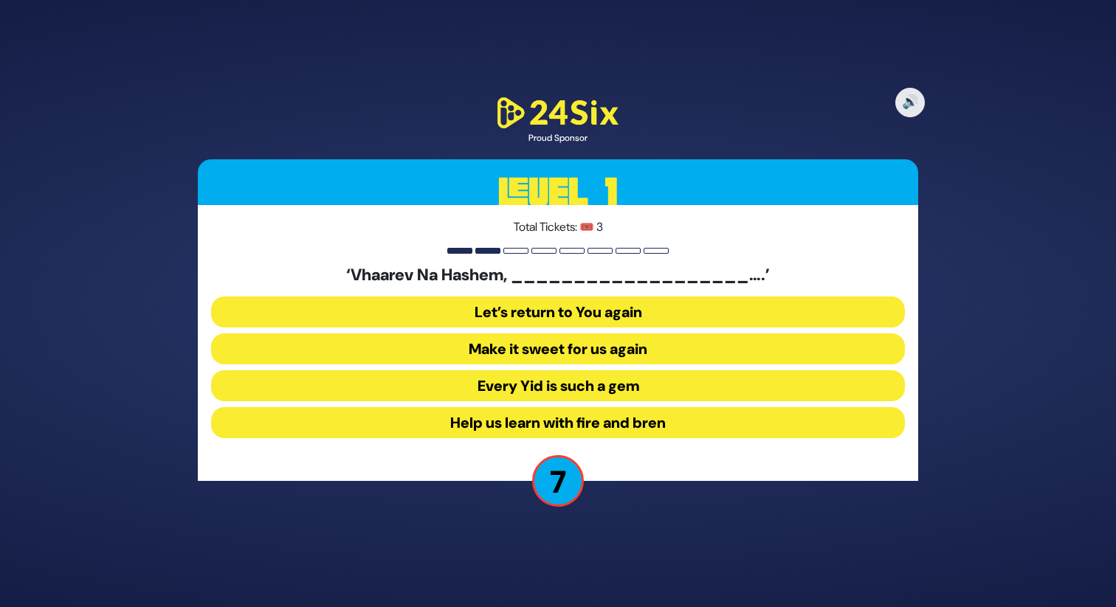
click at [557, 348] on button "Make it sweet for us again" at bounding box center [558, 349] width 694 height 31
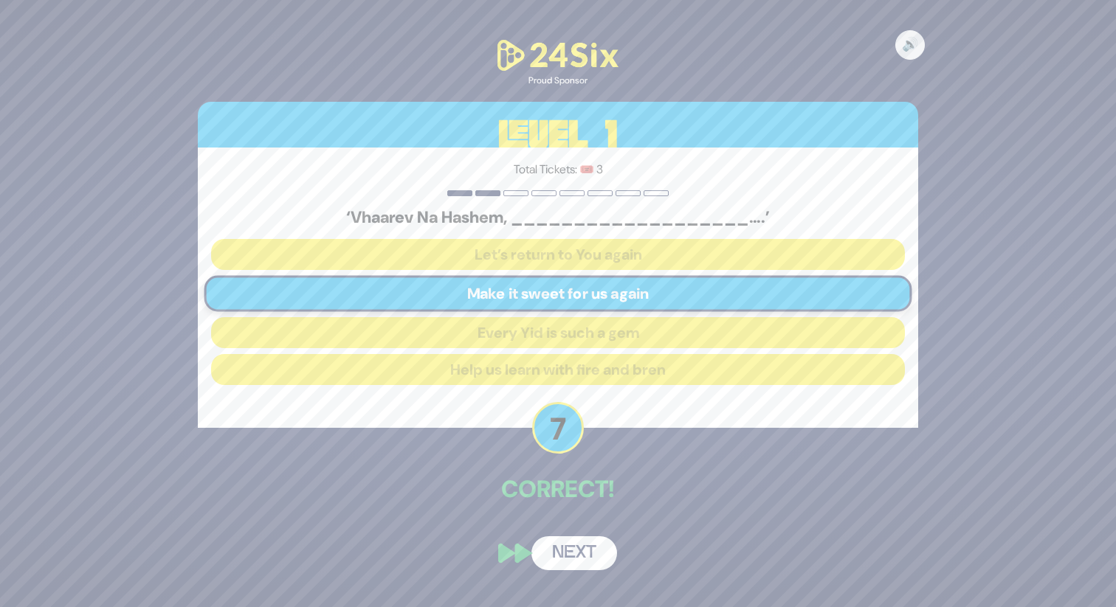
click at [589, 556] on button "Next" at bounding box center [574, 553] width 86 height 34
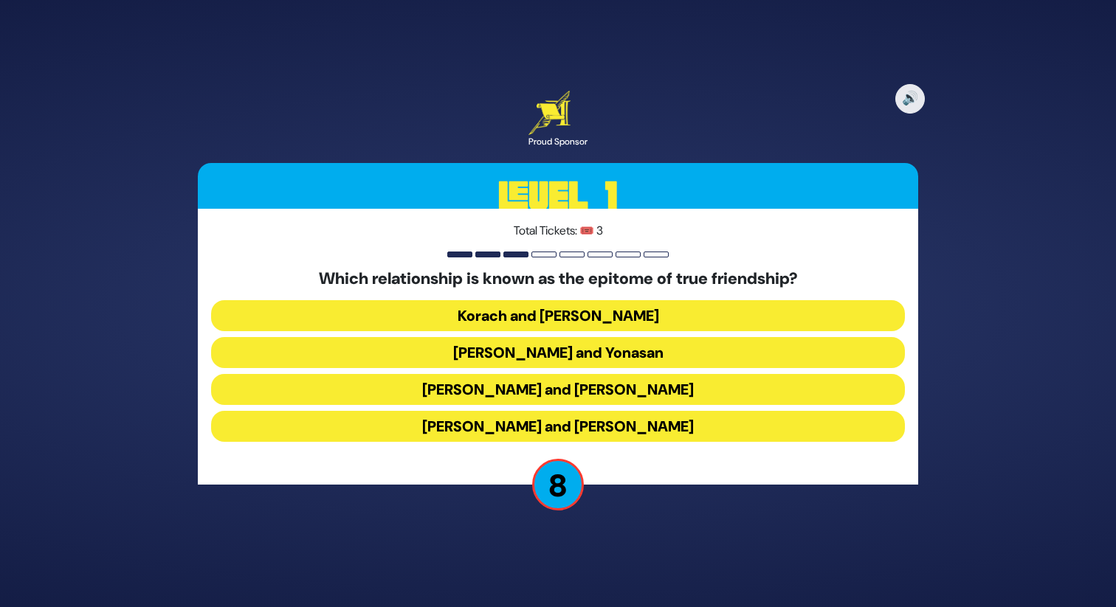
drag, startPoint x: 627, startPoint y: 439, endPoint x: 481, endPoint y: 265, distance: 227.3
click at [481, 265] on div "Total Tickets: 🎟️ 3 Which relationship is known as the epitome of true friendsh…" at bounding box center [558, 347] width 720 height 276
click at [640, 432] on button "Moshe and Aharon" at bounding box center [558, 426] width 694 height 31
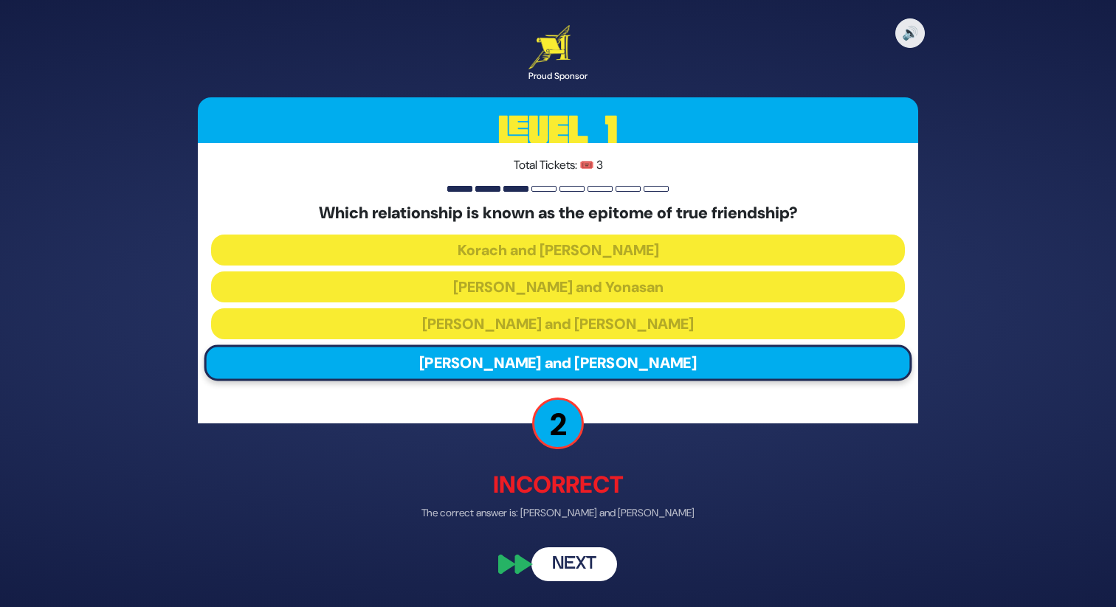
click at [578, 562] on button "Next" at bounding box center [574, 565] width 86 height 34
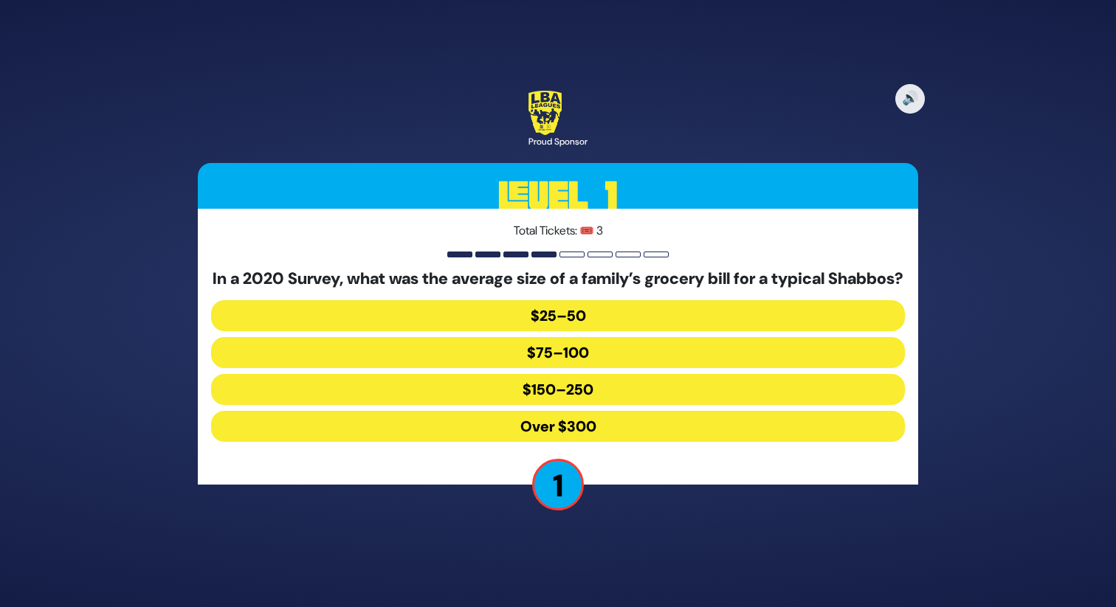
click at [593, 395] on button "$150–250" at bounding box center [558, 389] width 694 height 31
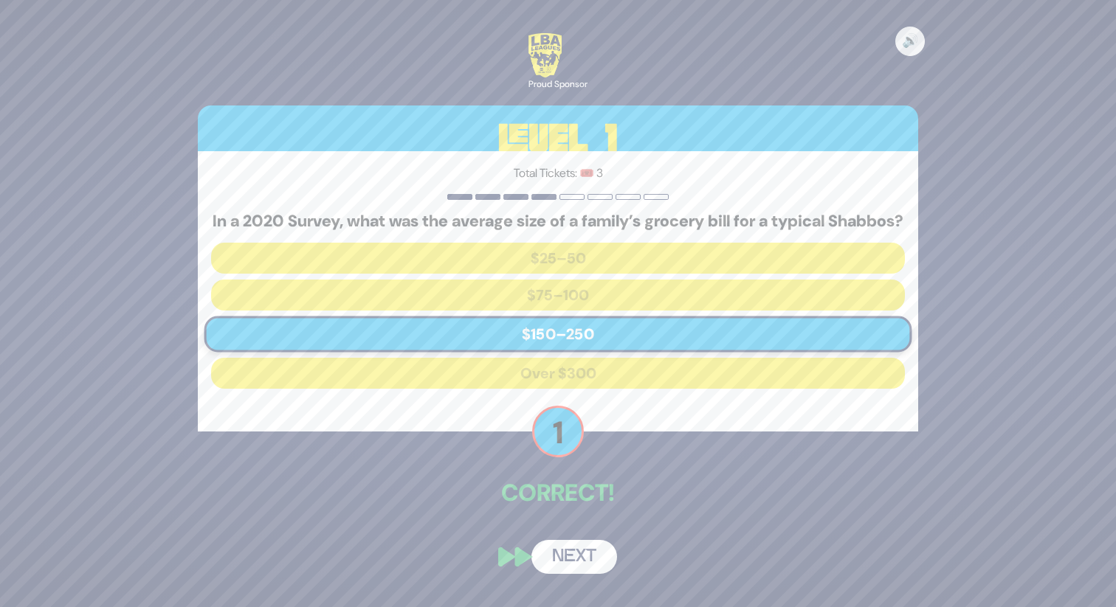
click at [573, 538] on div "🔊 Proud Sponsor Level 1 Total Tickets: 🎟️ 3 In a 2020 Survey, what was the aver…" at bounding box center [558, 303] width 756 height 576
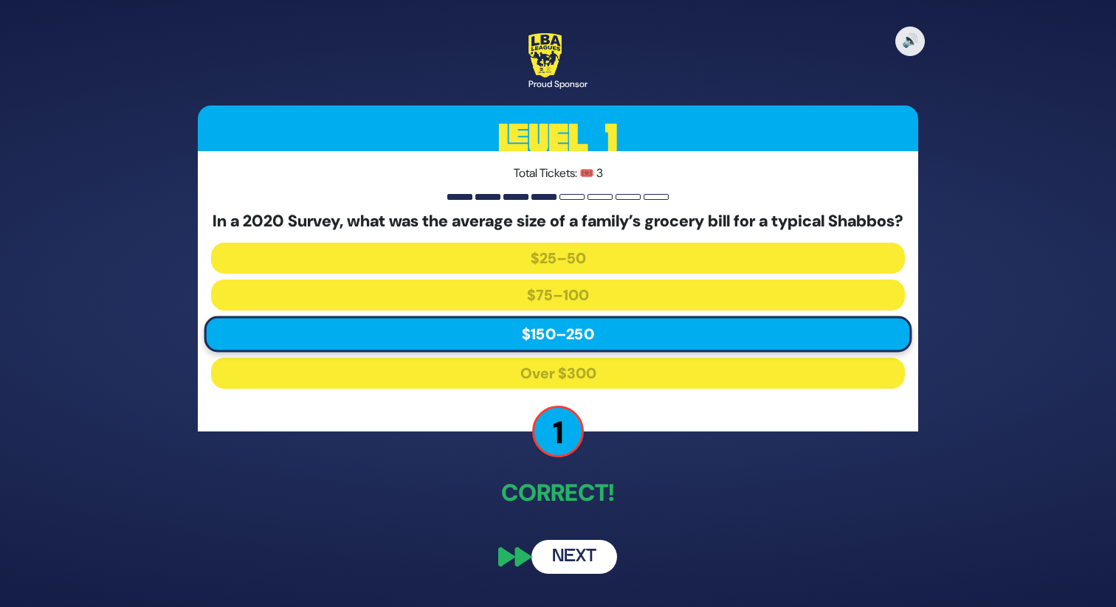
click at [582, 574] on button "Next" at bounding box center [574, 557] width 86 height 34
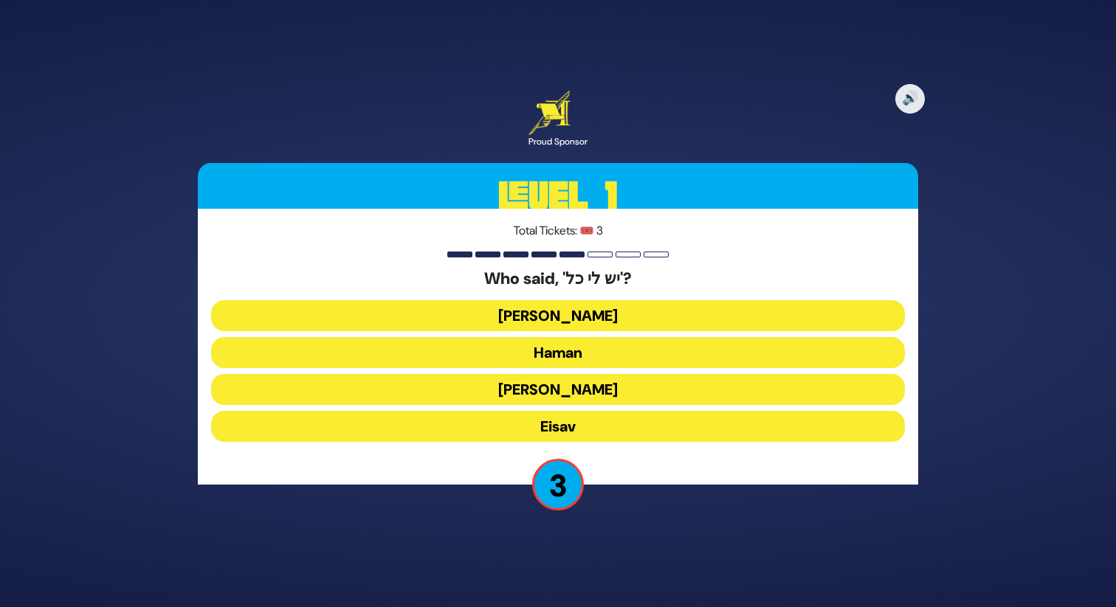
click at [578, 311] on button "Yaakov Avinu" at bounding box center [558, 315] width 694 height 31
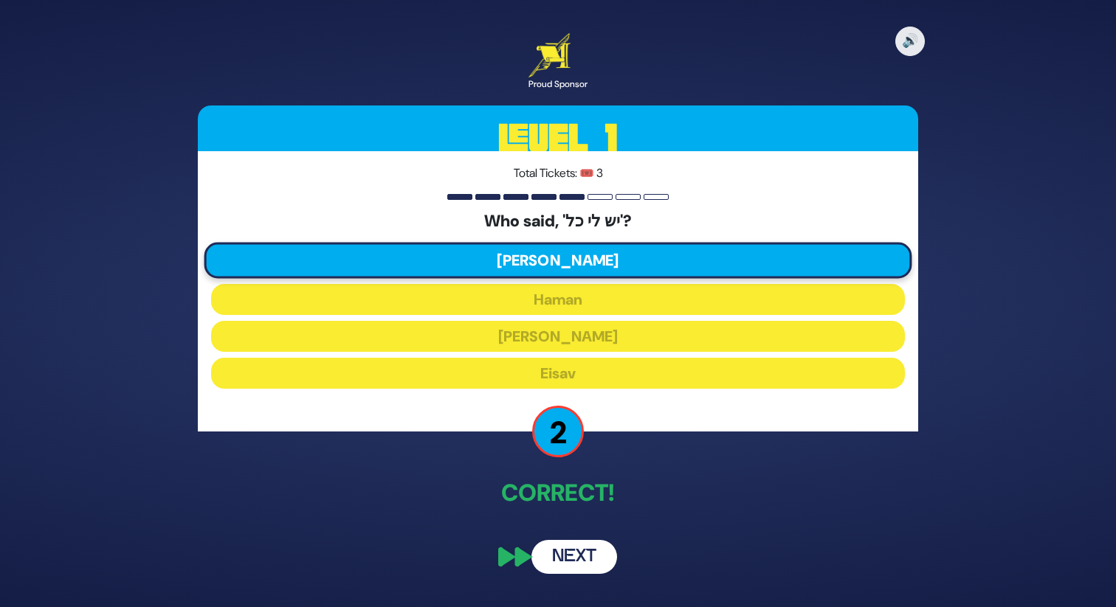
click at [590, 558] on button "Next" at bounding box center [574, 557] width 86 height 34
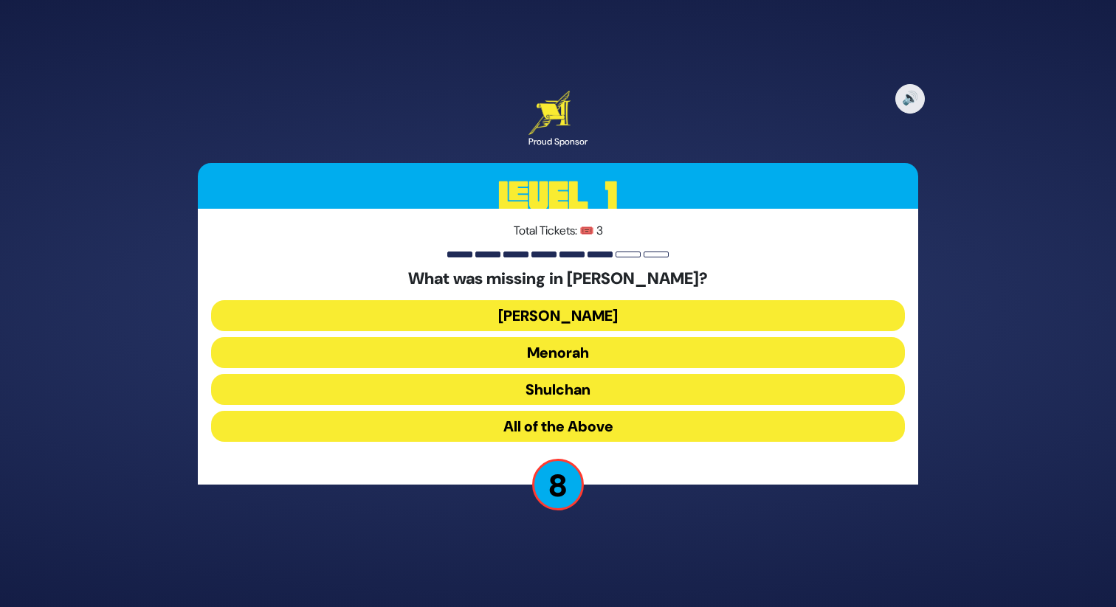
click at [586, 431] on button "All of the Above" at bounding box center [558, 426] width 694 height 31
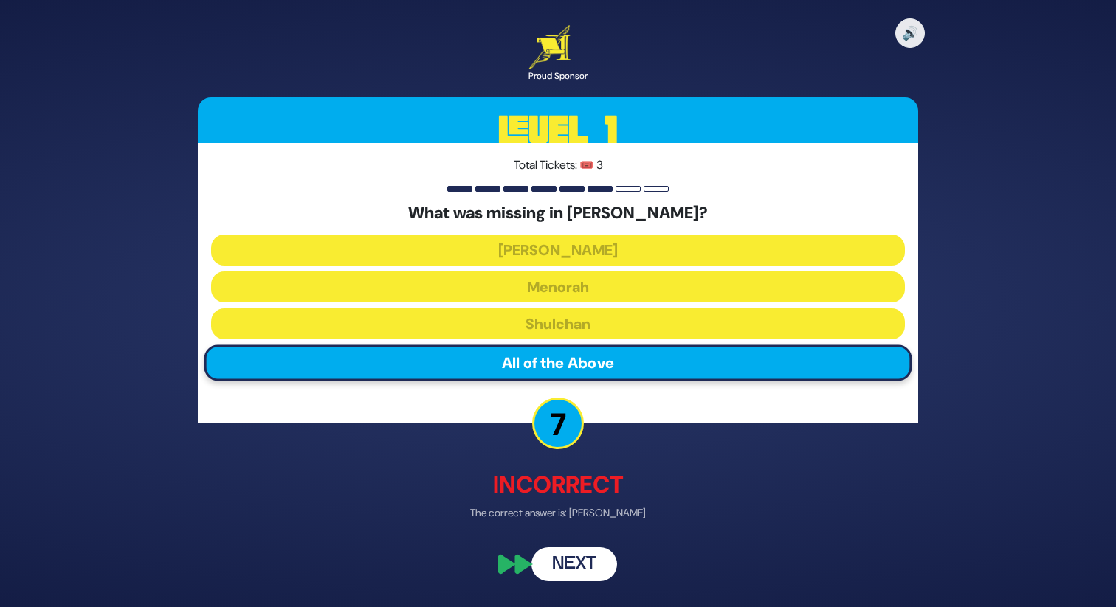
click at [579, 562] on button "Next" at bounding box center [574, 565] width 86 height 34
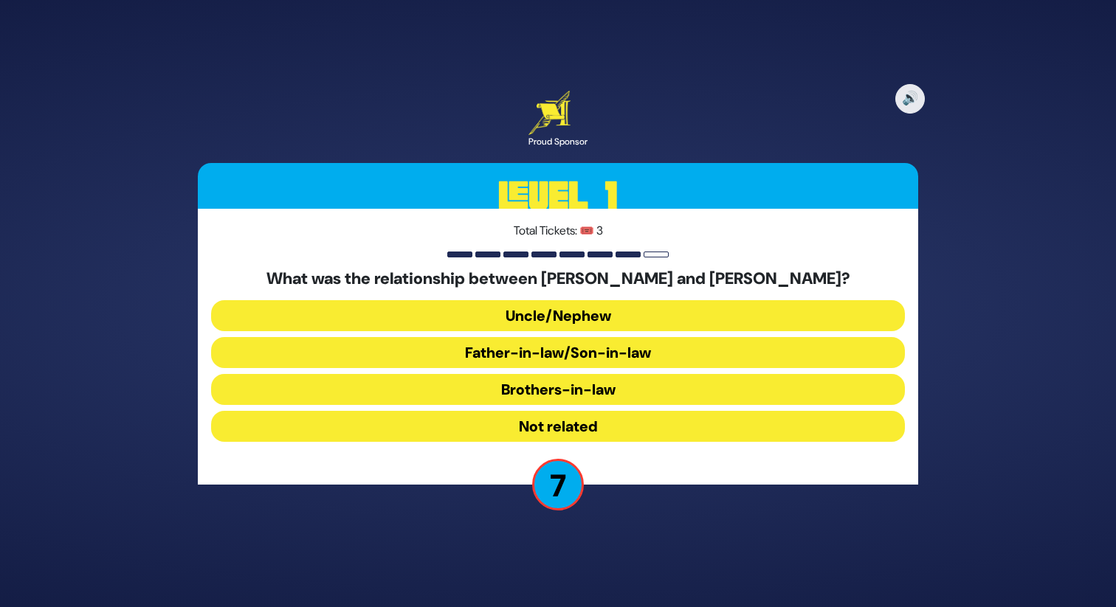
click at [609, 309] on button "Uncle/Nephew" at bounding box center [558, 315] width 694 height 31
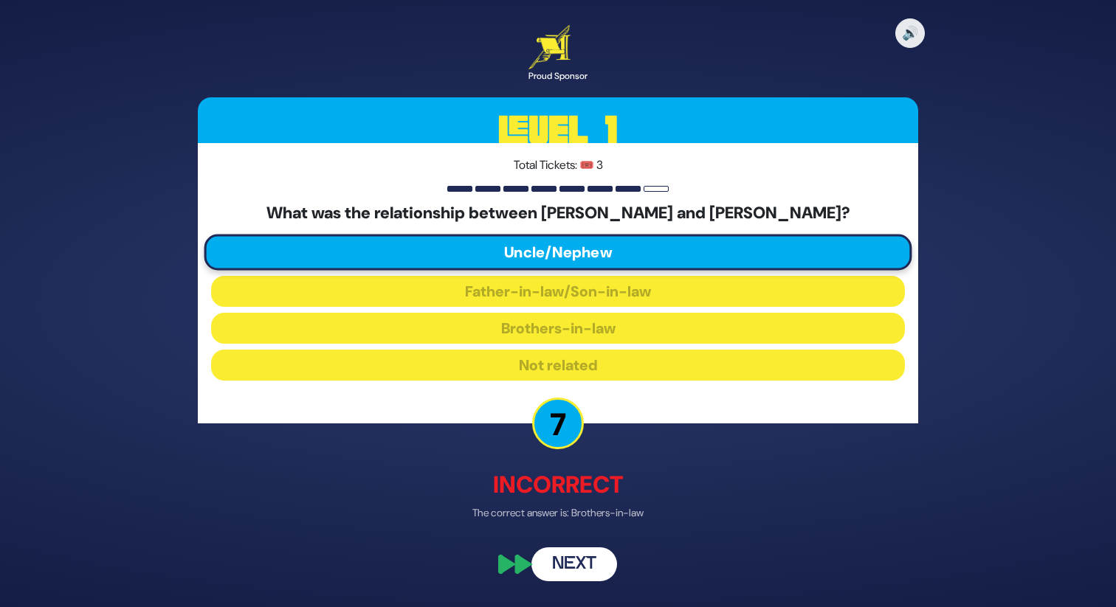
click at [570, 561] on button "Next" at bounding box center [574, 565] width 86 height 34
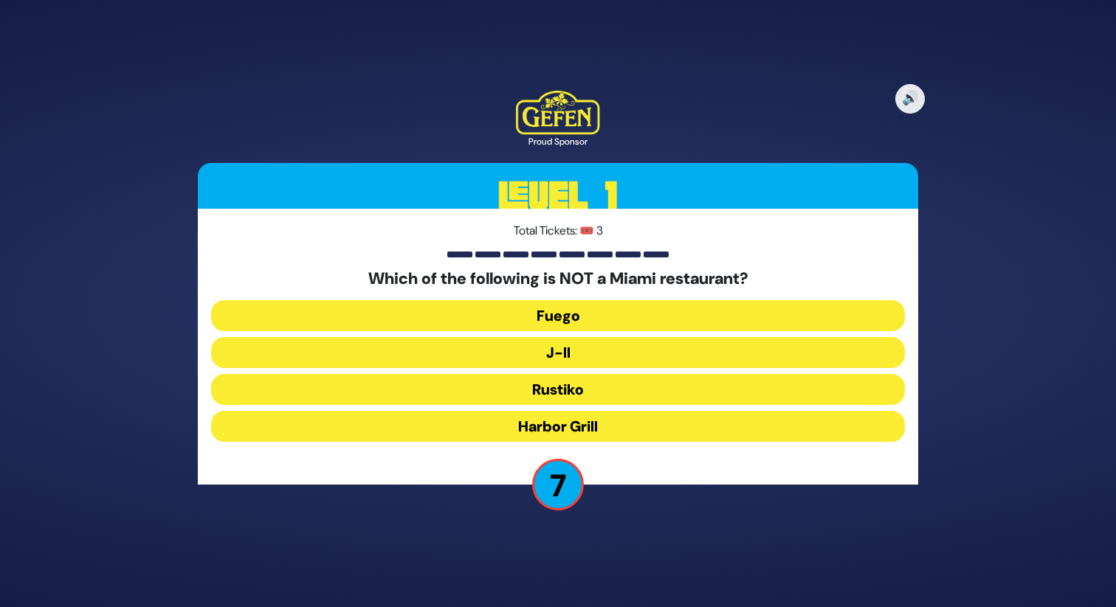
click at [615, 354] on button "J-II" at bounding box center [558, 352] width 694 height 31
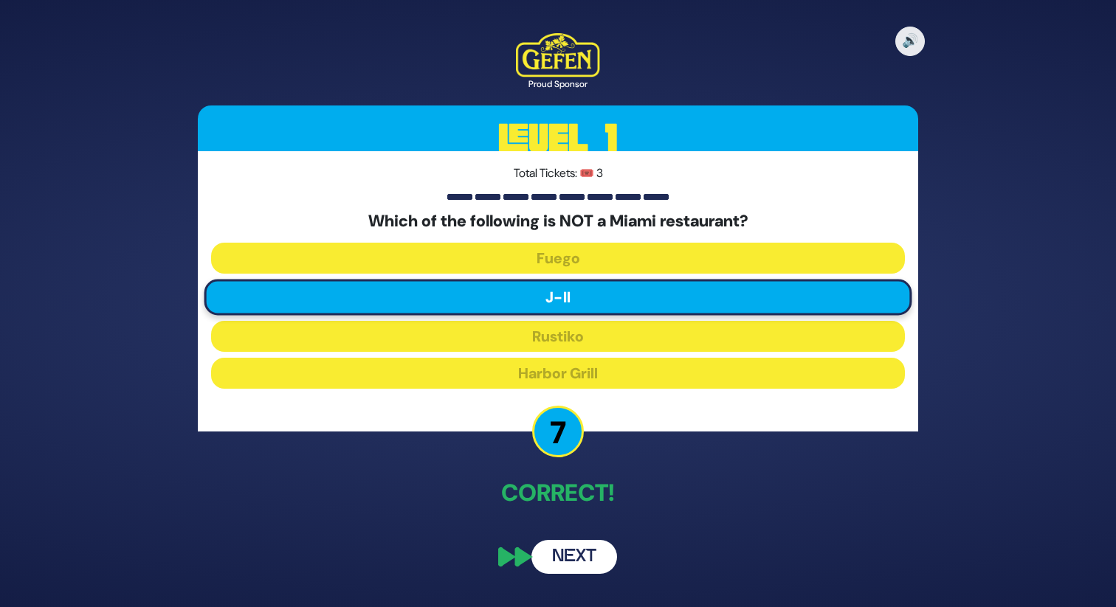
click at [587, 556] on button "Next" at bounding box center [574, 557] width 86 height 34
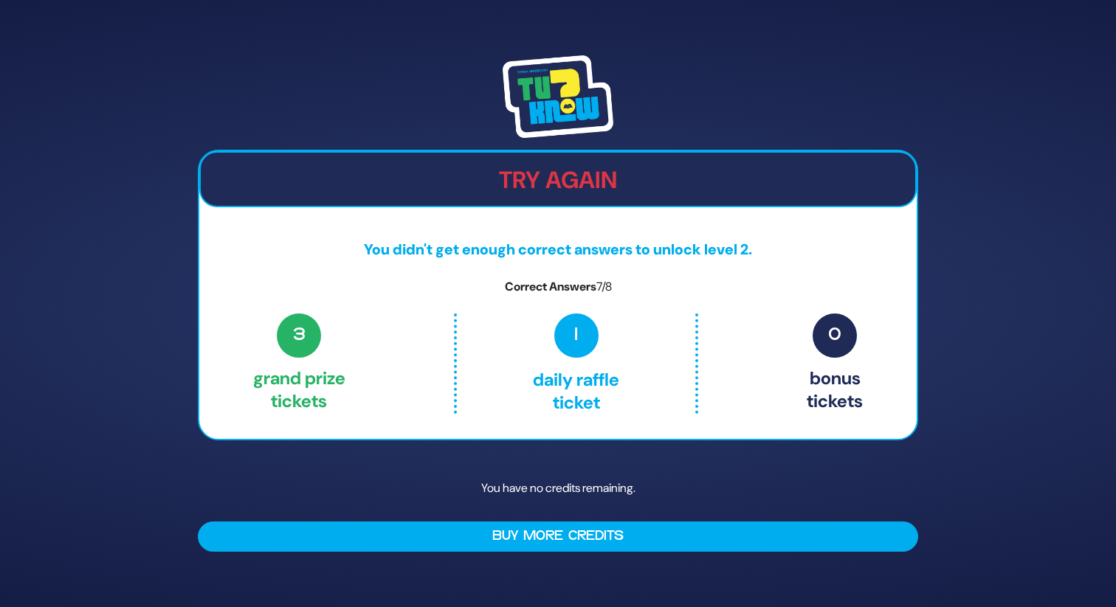
click at [524, 207] on div "Try Again You didn't get enough correct answers to unlock level 2. Correct Answ…" at bounding box center [558, 295] width 720 height 291
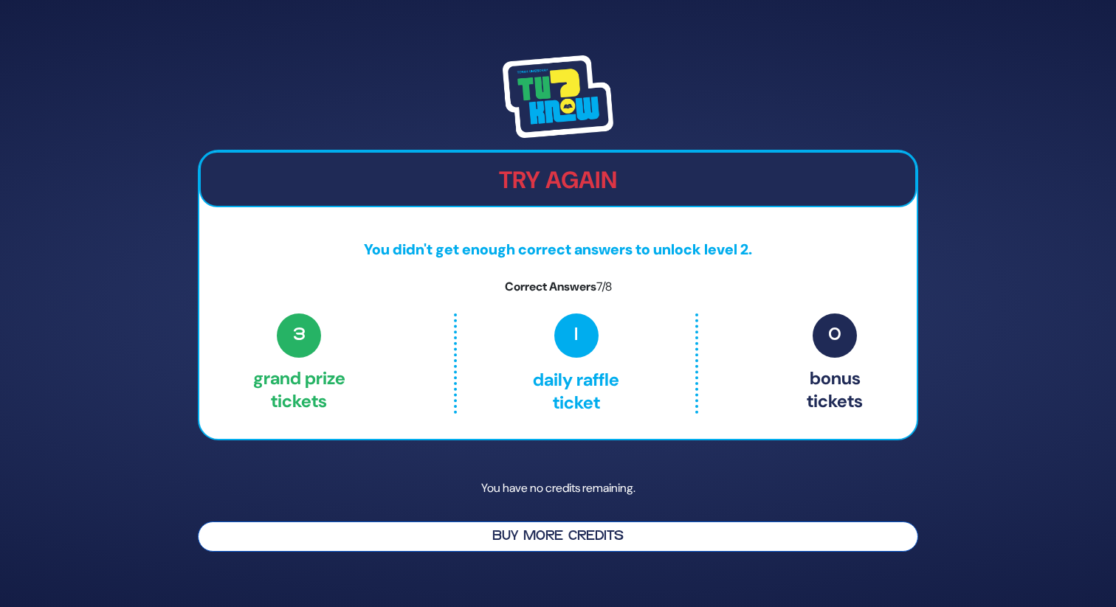
click at [552, 537] on button "Buy More Credits" at bounding box center [558, 537] width 720 height 30
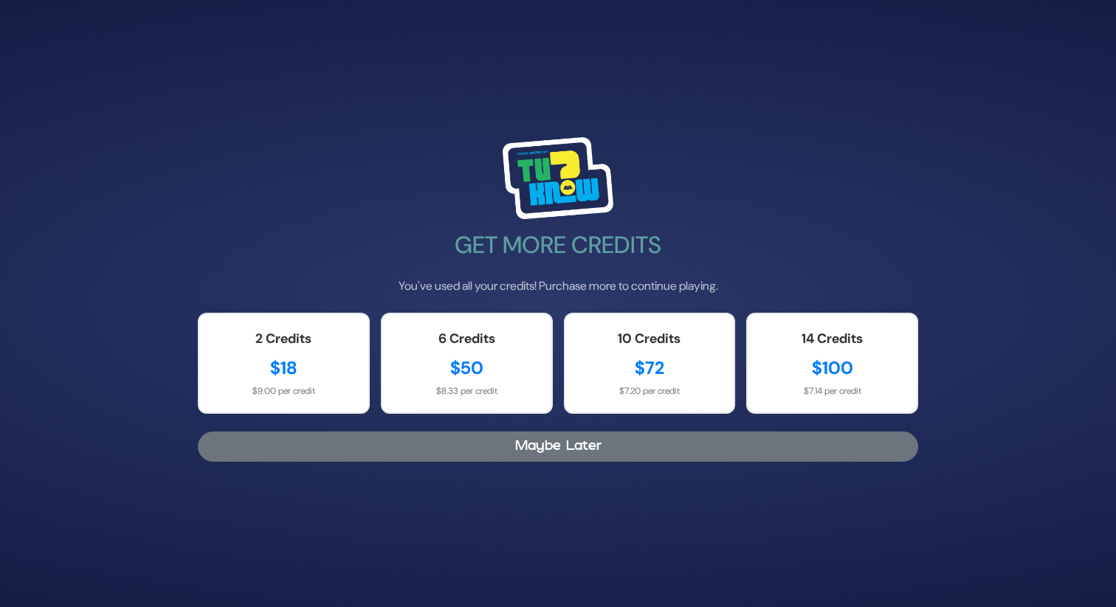
click at [522, 447] on button "Maybe Later" at bounding box center [558, 447] width 720 height 30
